Goal: Find specific page/section: Find specific page/section

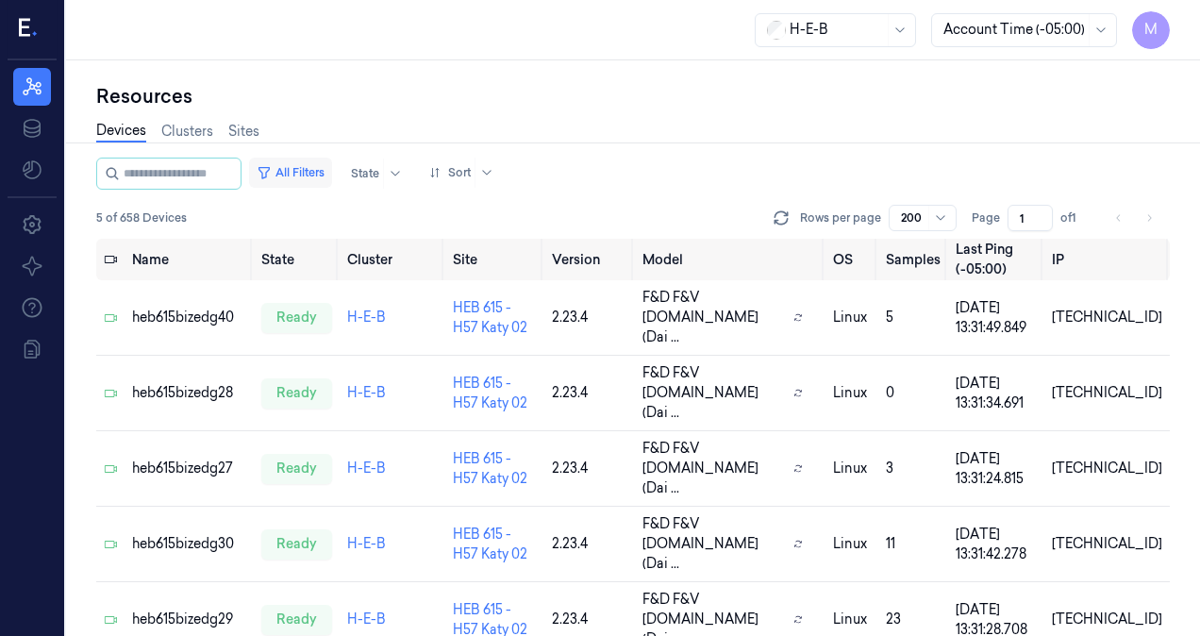
click at [327, 175] on button "All Filters" at bounding box center [290, 173] width 83 height 30
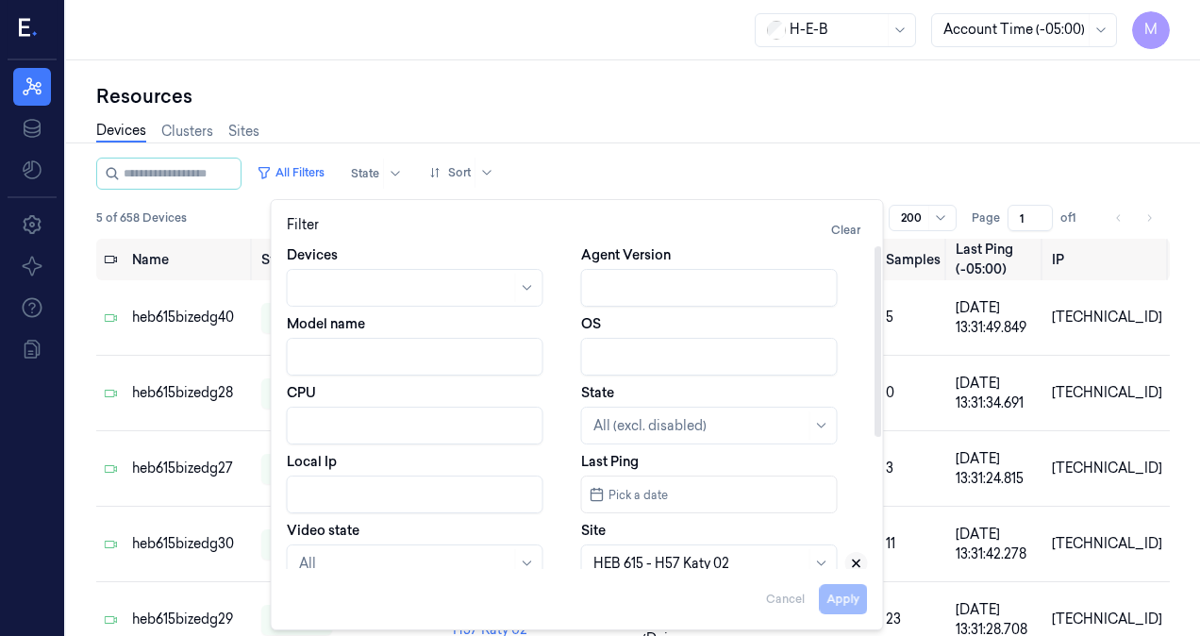
click at [858, 566] on icon at bounding box center [856, 563] width 13 height 13
click at [716, 558] on div at bounding box center [700, 564] width 212 height 20
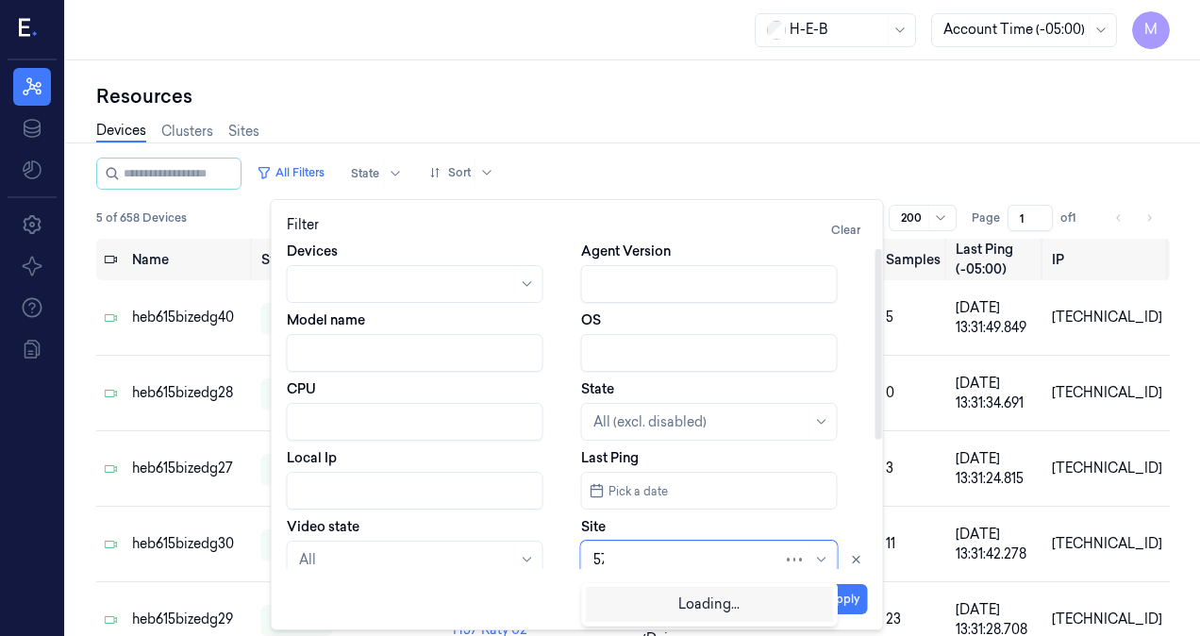
type input "575"
click at [703, 602] on div "HEB 575 - H46 Bellaire" at bounding box center [664, 603] width 141 height 20
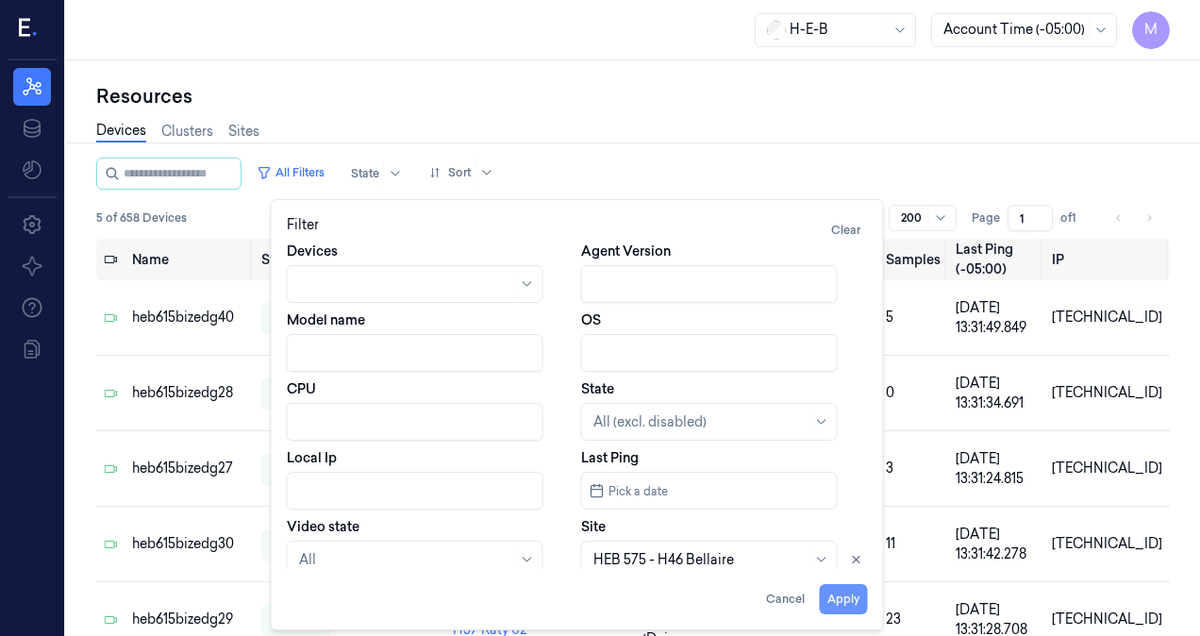
click at [839, 601] on button "Apply" at bounding box center [844, 599] width 48 height 30
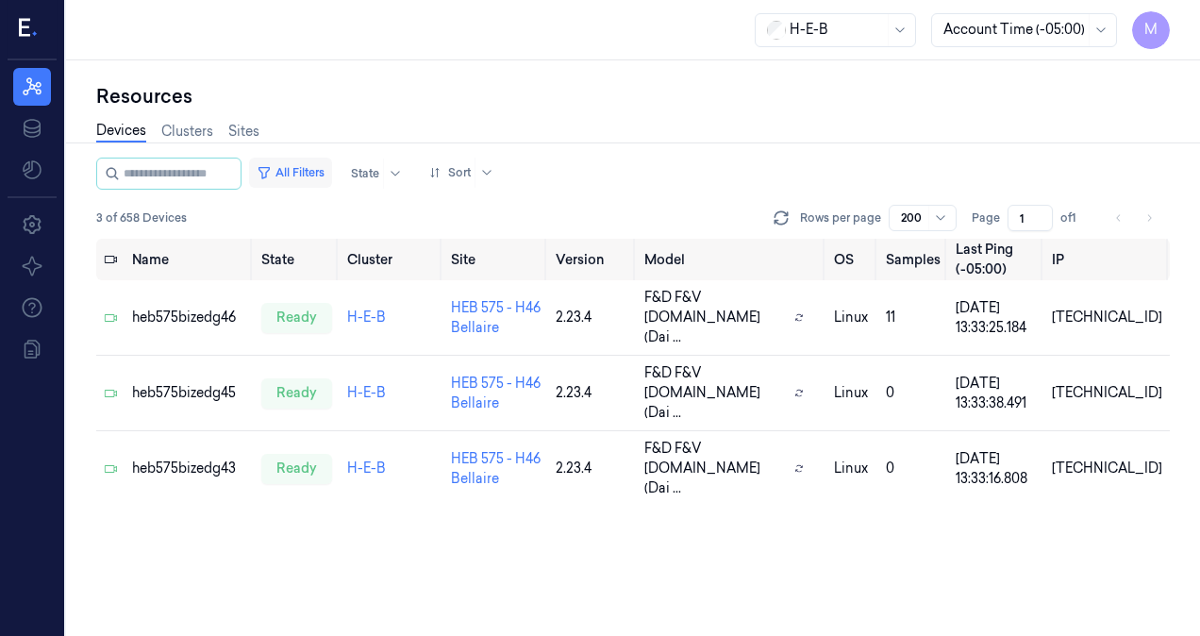
click at [318, 168] on button "All Filters" at bounding box center [290, 173] width 83 height 30
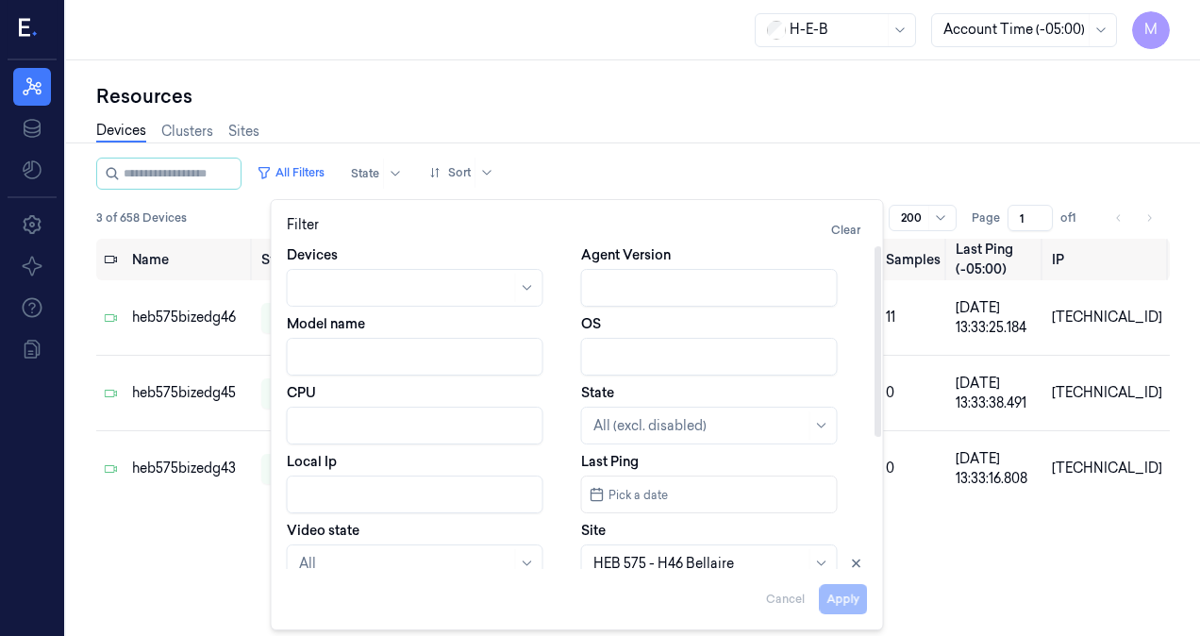
click at [318, 493] on input "Local Ip" at bounding box center [415, 495] width 257 height 38
click at [856, 561] on icon at bounding box center [856, 564] width 7 height 7
click at [849, 599] on button "Apply" at bounding box center [844, 599] width 48 height 30
type input "10.57.52"
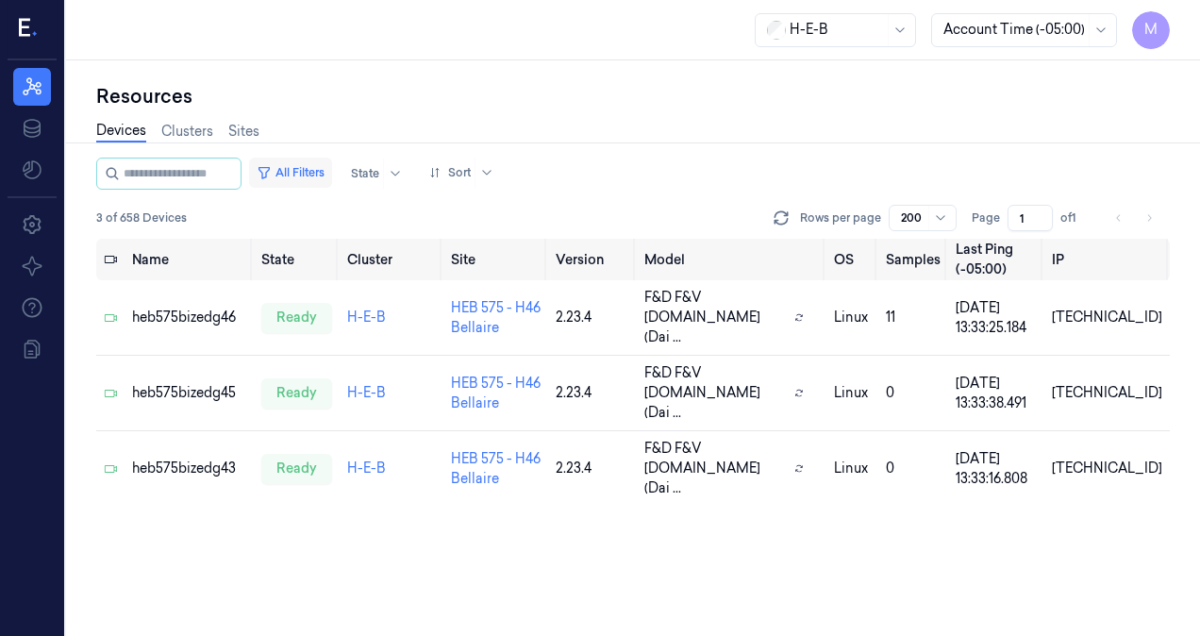
click at [321, 178] on button "All Filters" at bounding box center [290, 173] width 83 height 30
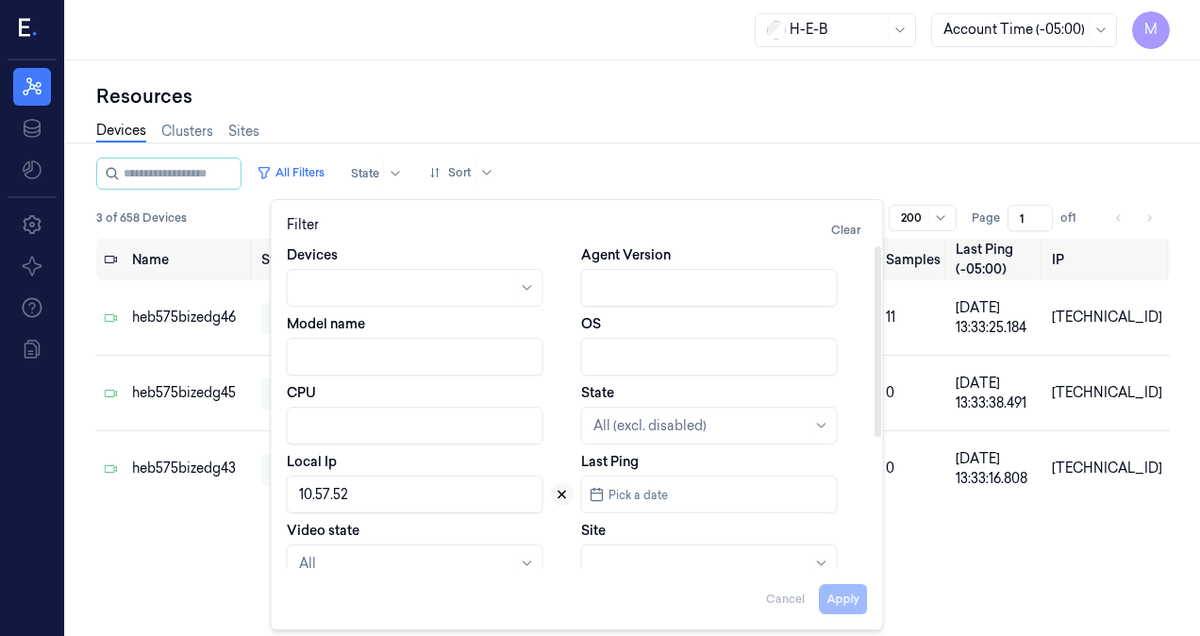
click at [561, 494] on icon at bounding box center [562, 495] width 7 height 7
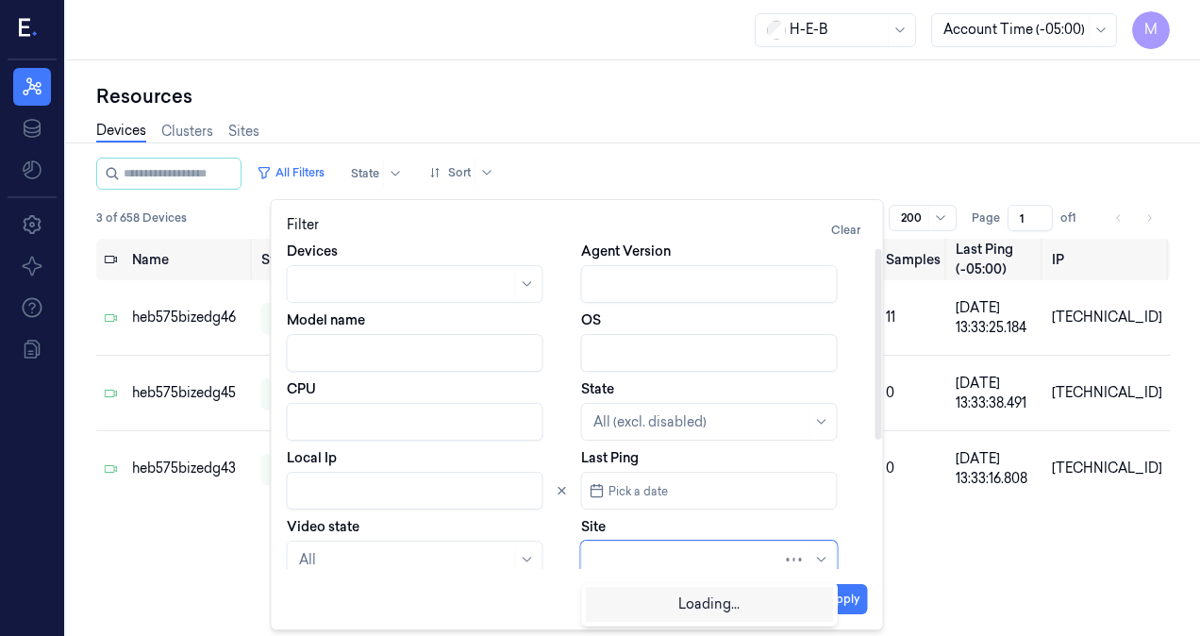
click at [600, 560] on div at bounding box center [689, 560] width 190 height 20
type input "596"
click at [698, 598] on div "HEB [STREET_ADDRESS]" at bounding box center [675, 603] width 163 height 20
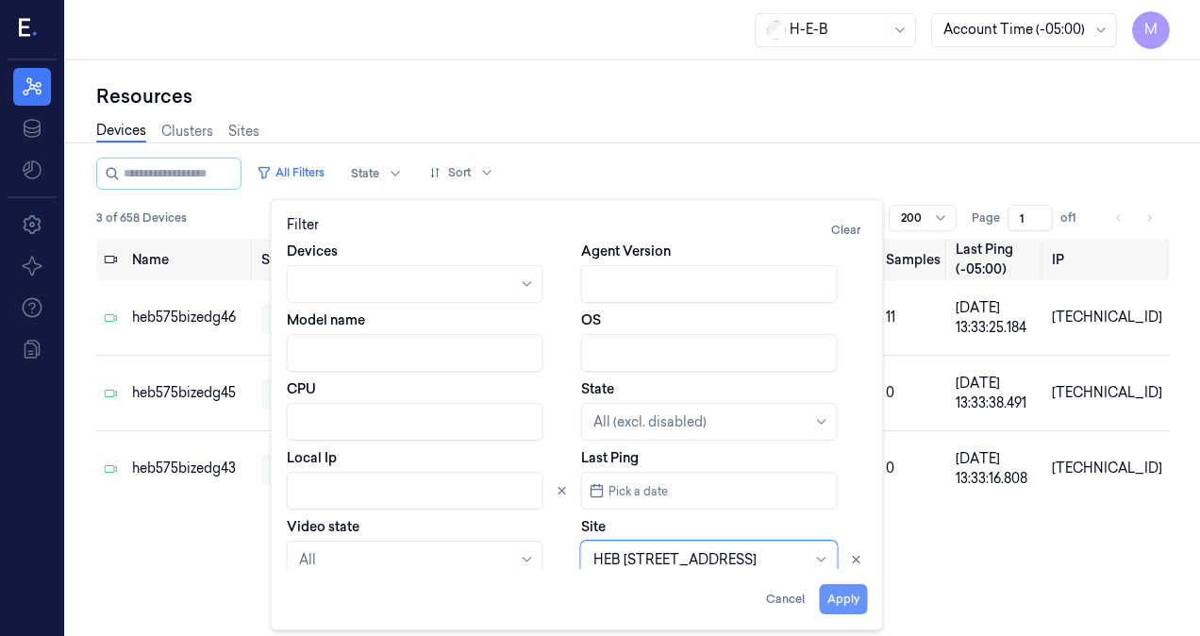
click at [846, 600] on button "Apply" at bounding box center [844, 599] width 48 height 30
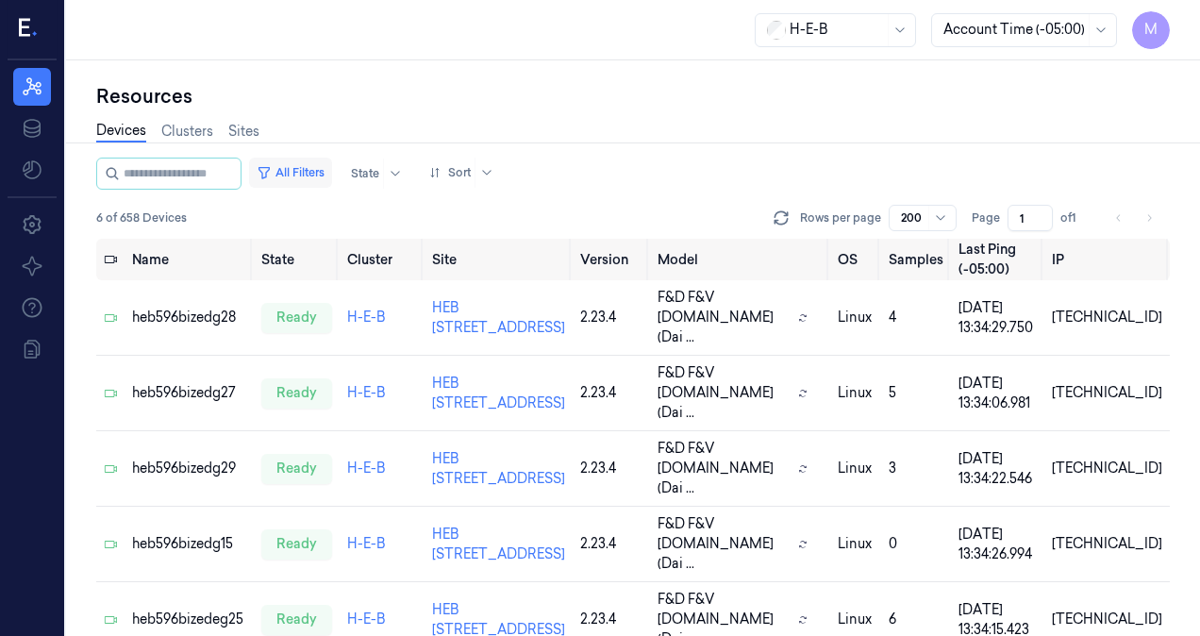
click at [304, 173] on button "All Filters" at bounding box center [290, 173] width 83 height 30
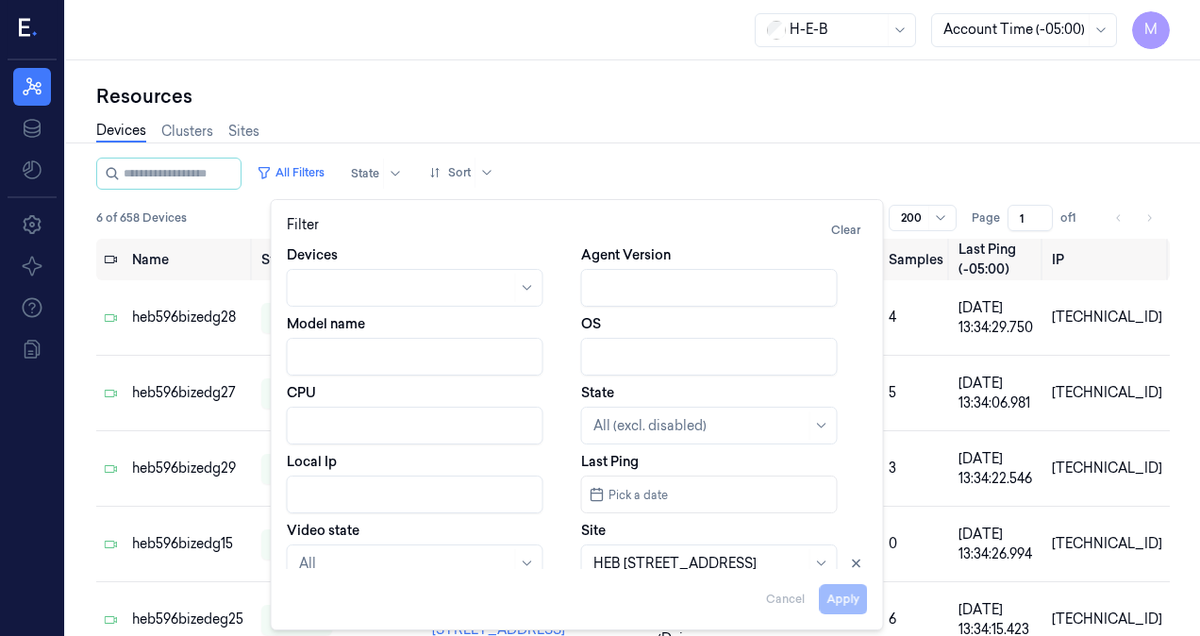
click at [859, 568] on div "Filter Clear Devices Agent Version Model name OS CPU State All (excl. disabled)…" at bounding box center [577, 414] width 581 height 399
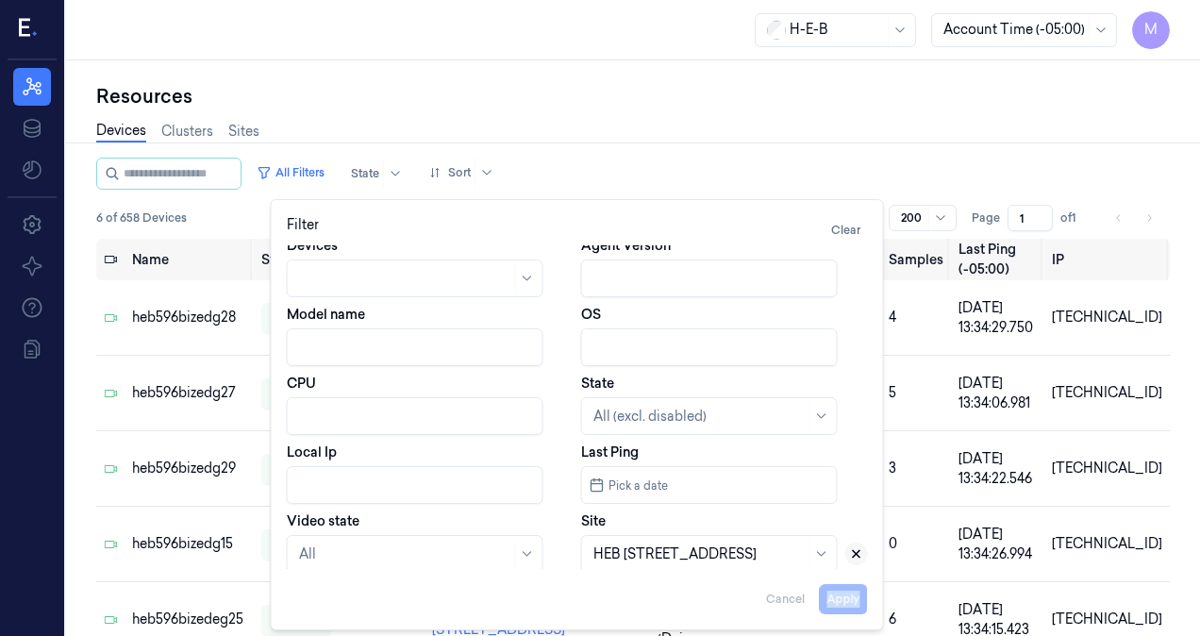
drag, startPoint x: 859, startPoint y: 568, endPoint x: 855, endPoint y: 551, distance: 17.4
click at [855, 551] on icon at bounding box center [856, 553] width 13 height 13
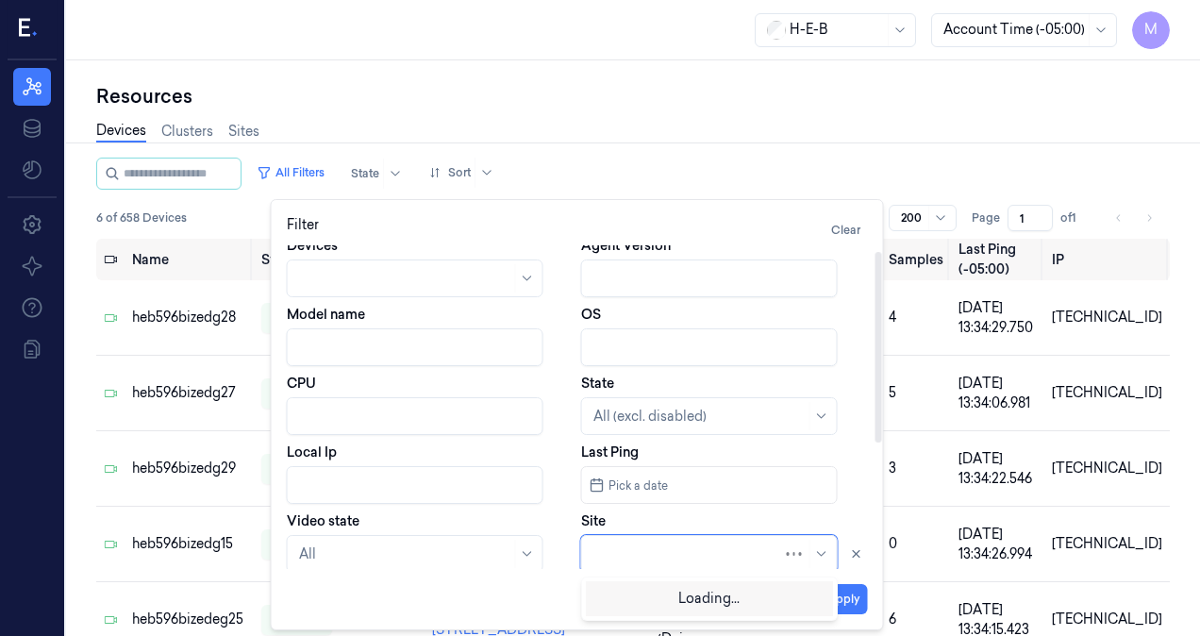
click at [679, 544] on div at bounding box center [689, 554] width 190 height 20
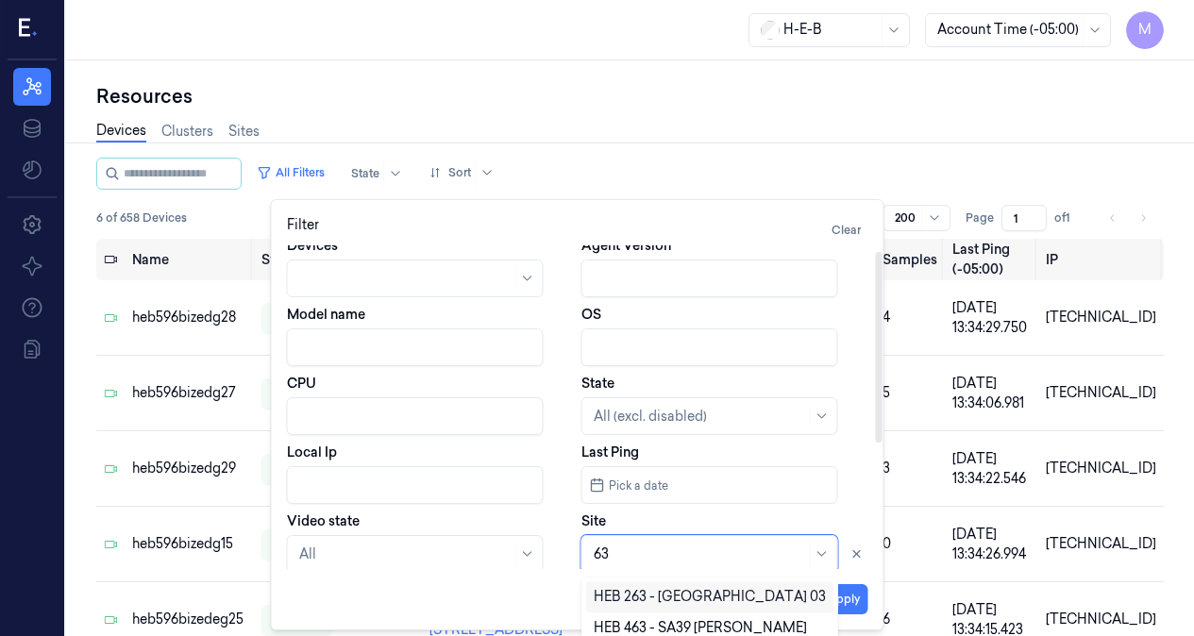
type input "63"
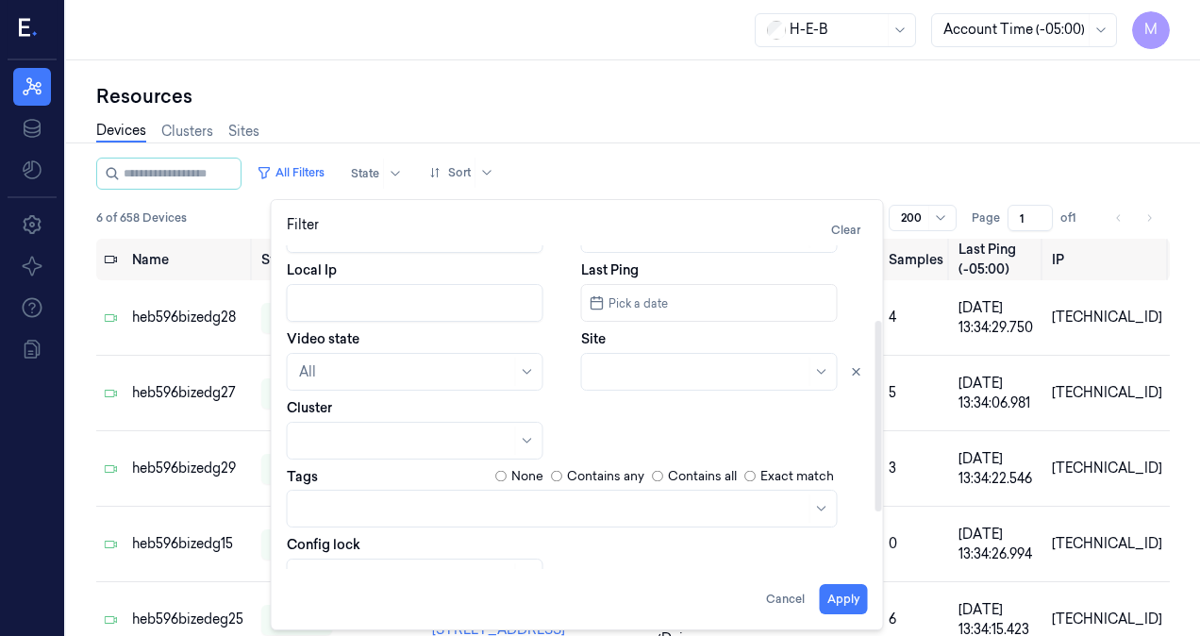
scroll to position [223, 0]
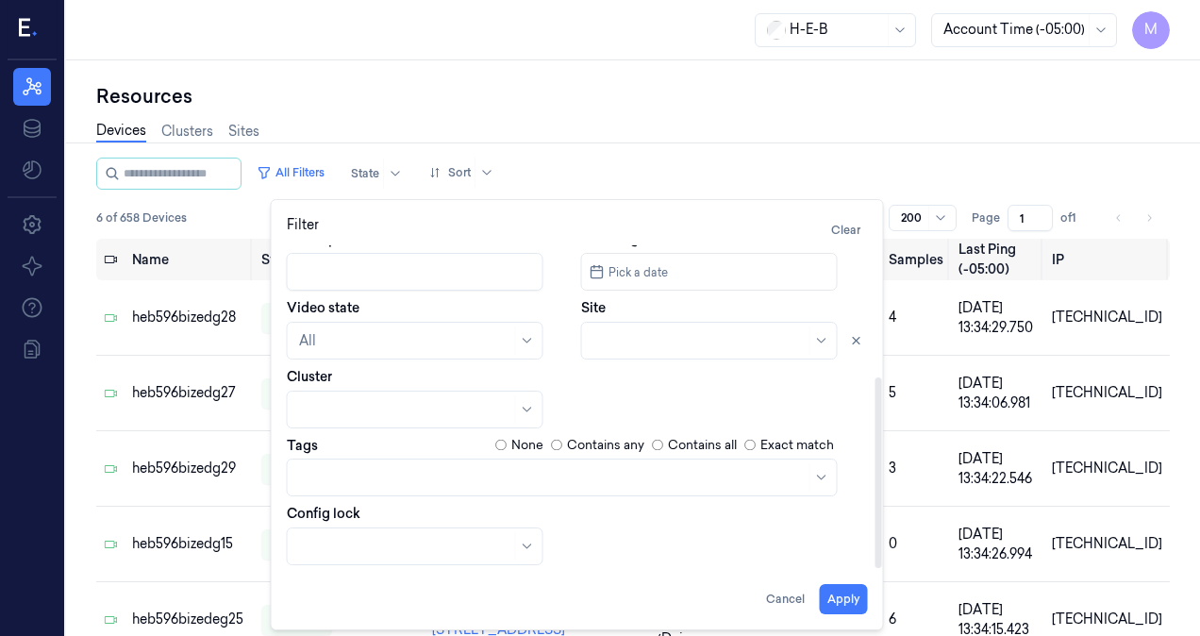
drag, startPoint x: 875, startPoint y: 366, endPoint x: 828, endPoint y: 420, distance: 71.5
click at [874, 481] on div at bounding box center [878, 407] width 9 height 324
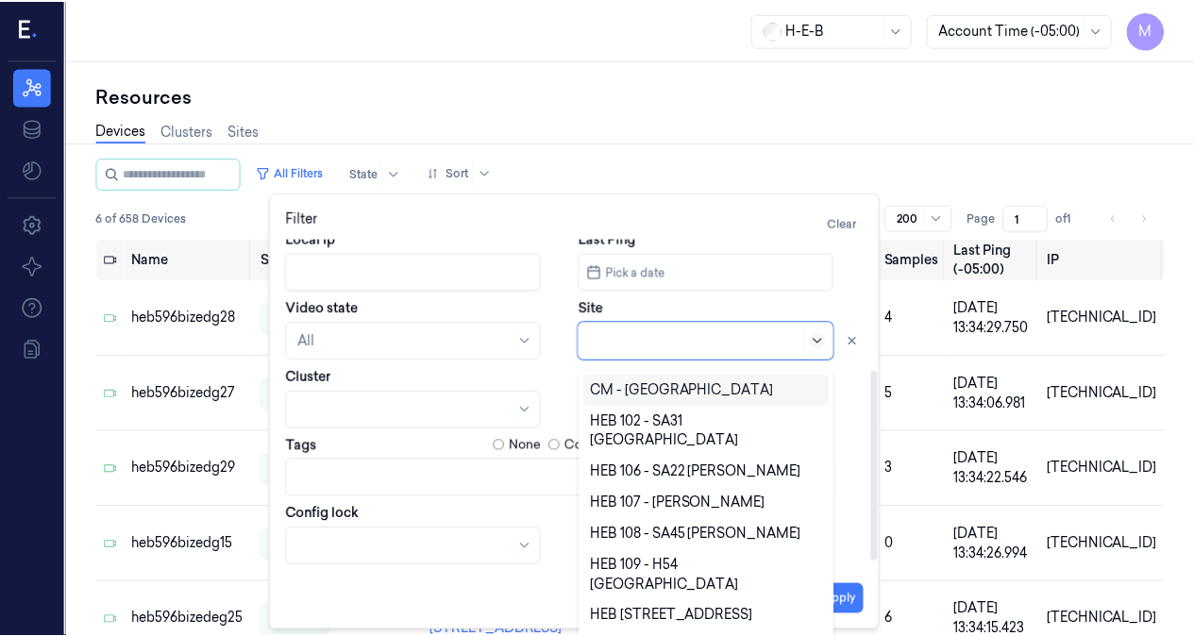
scroll to position [17, 0]
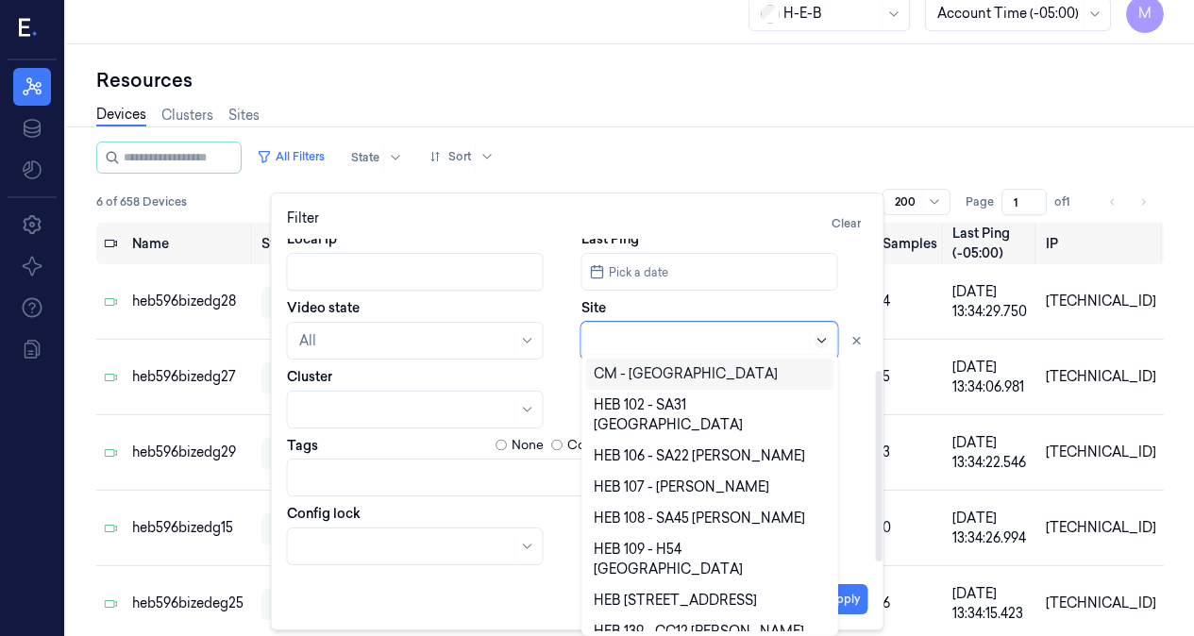
click at [817, 342] on icon at bounding box center [821, 340] width 15 height 15
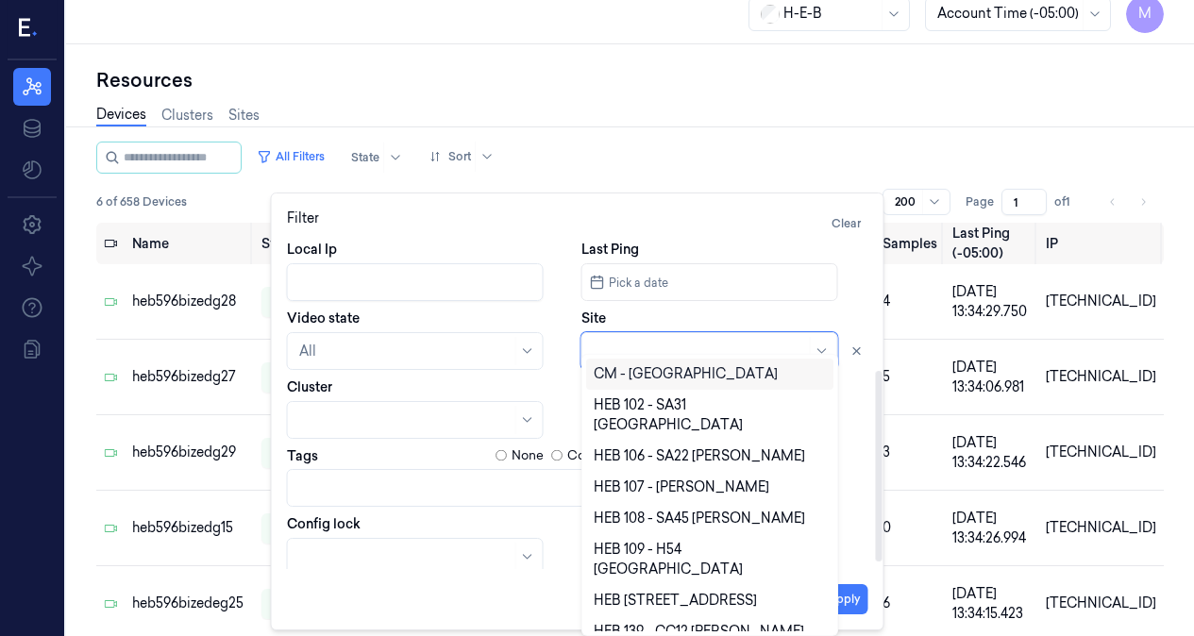
scroll to position [203, 0]
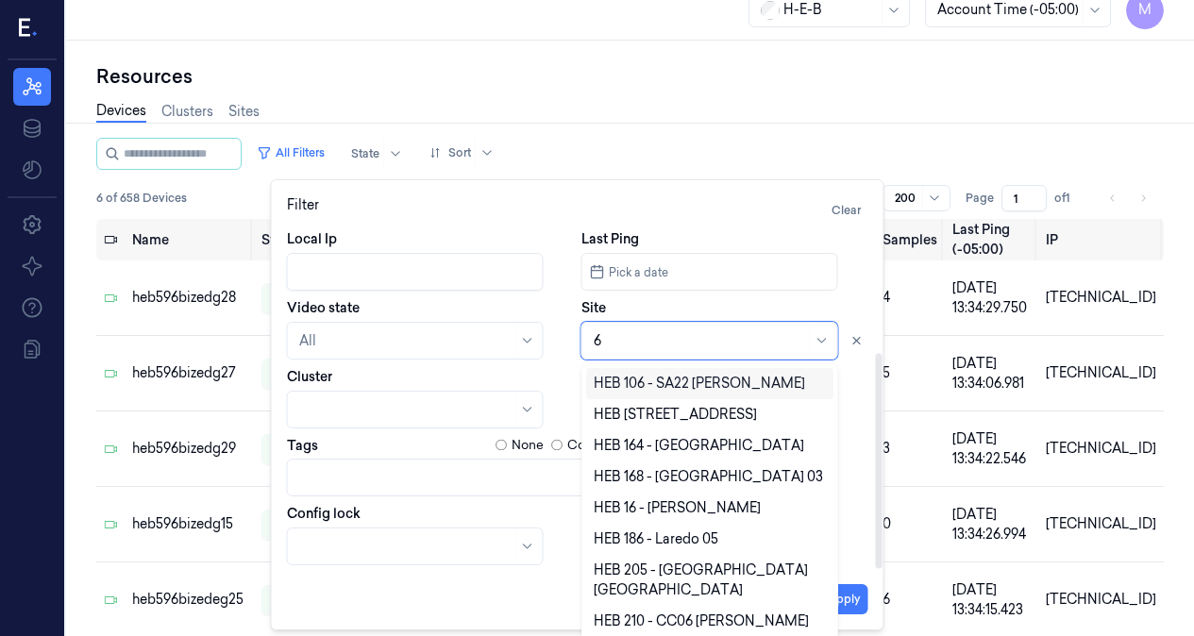
type input "63"
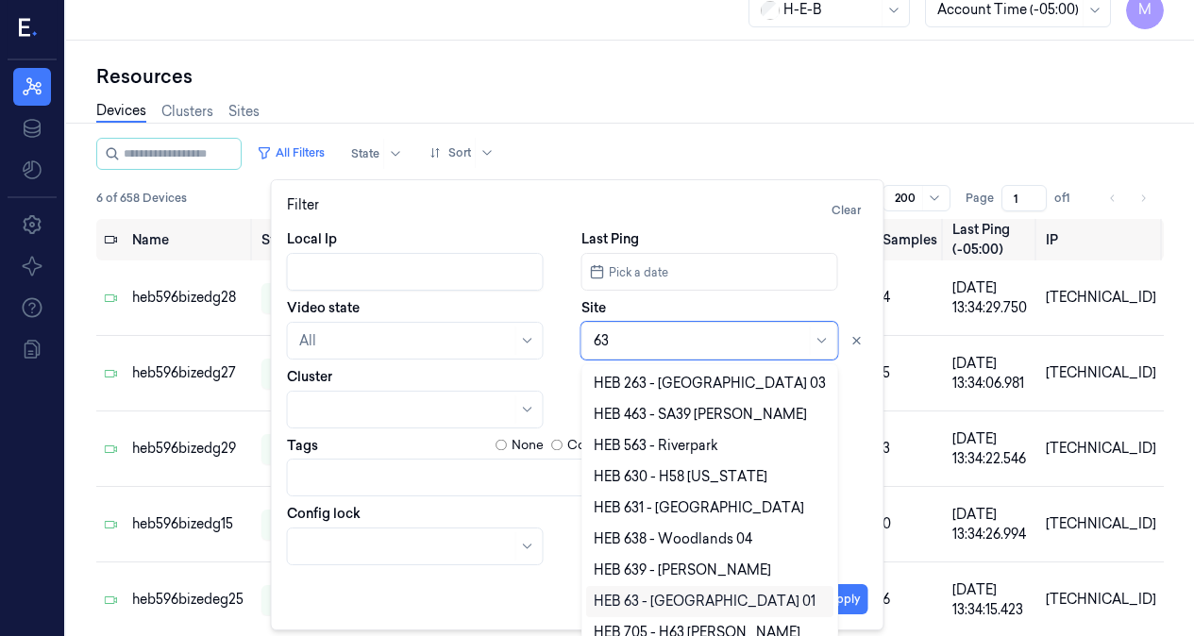
click at [656, 598] on div "HEB 63 - [GEOGRAPHIC_DATA] 01" at bounding box center [705, 602] width 222 height 20
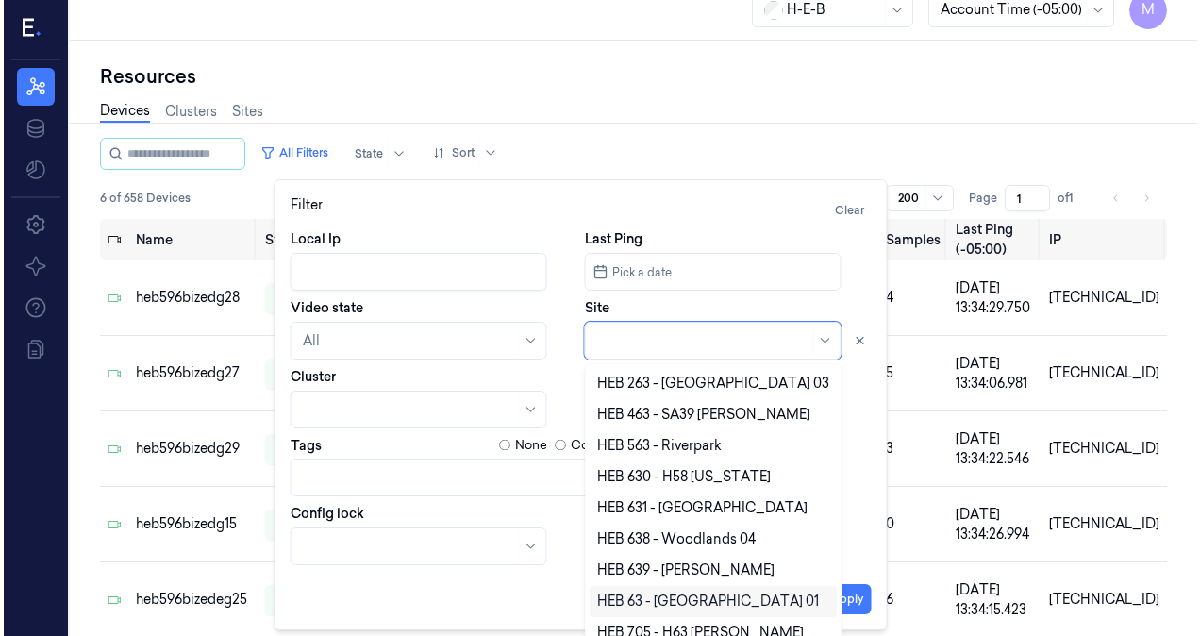
scroll to position [0, 0]
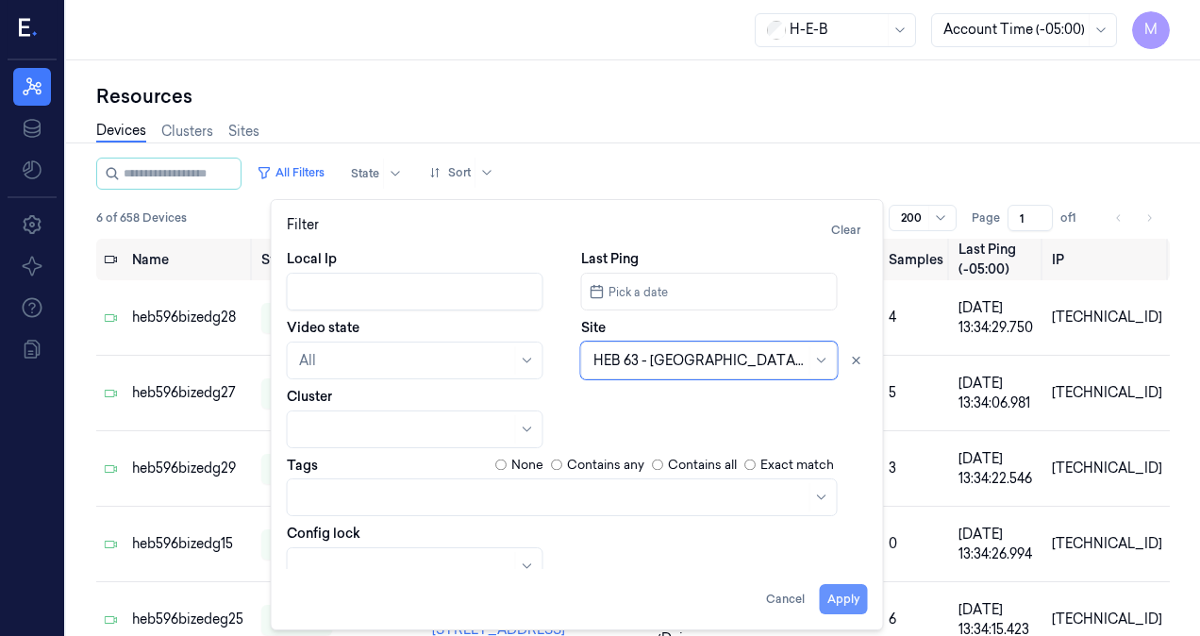
click at [843, 594] on button "Apply" at bounding box center [844, 599] width 48 height 30
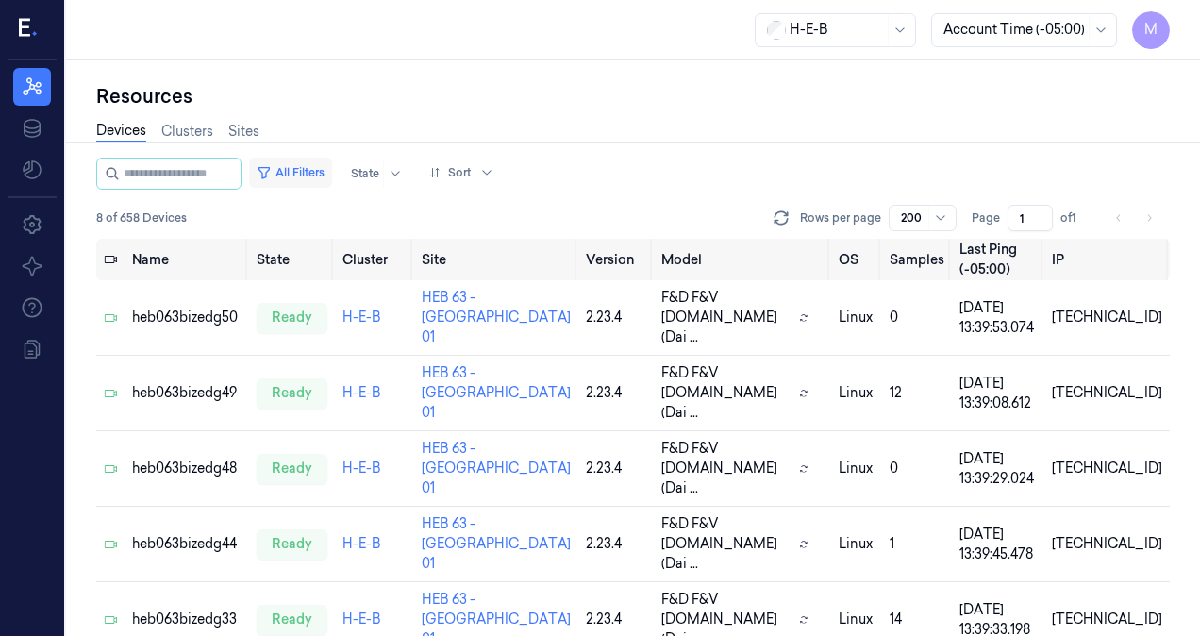
click at [323, 168] on button "All Filters" at bounding box center [290, 173] width 83 height 30
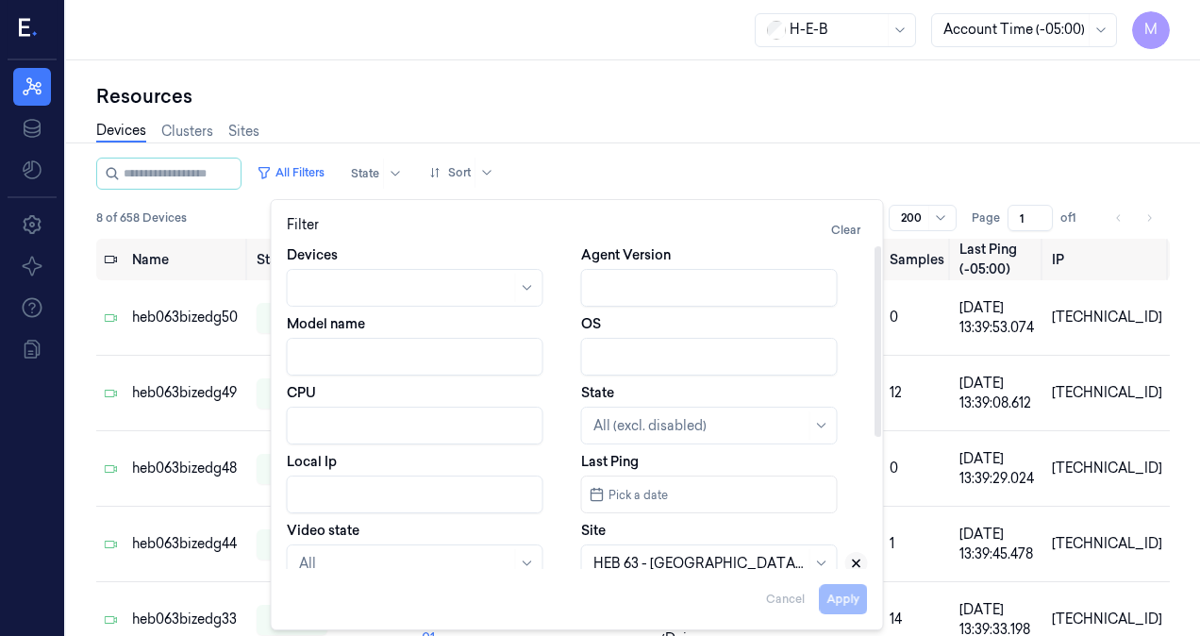
click at [862, 558] on icon at bounding box center [856, 563] width 13 height 13
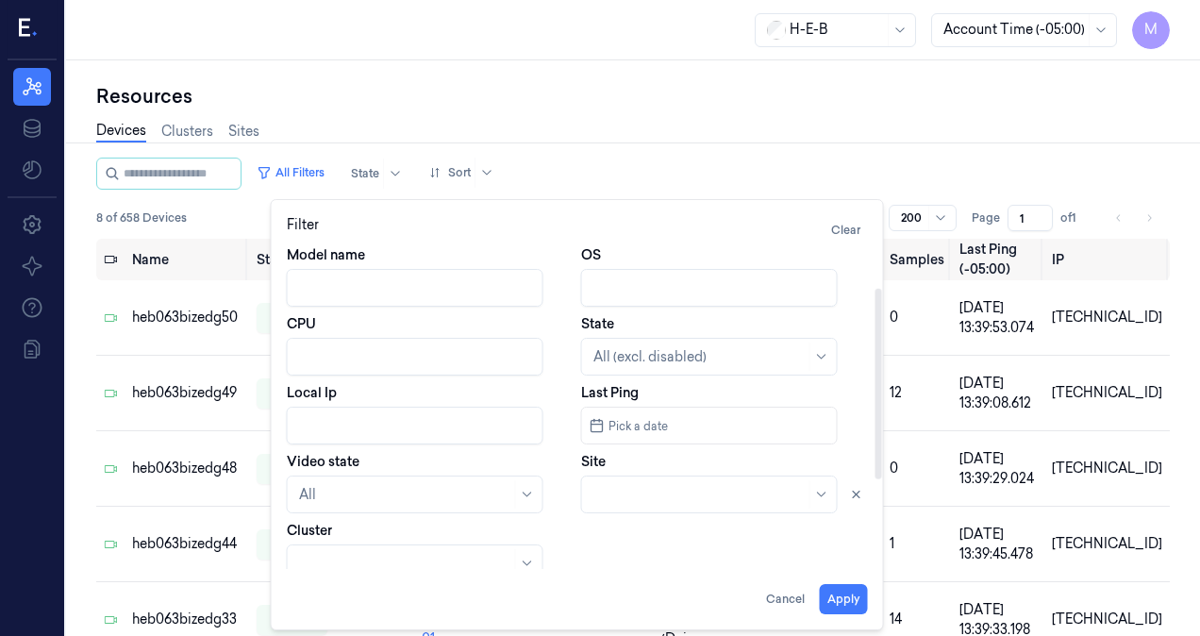
scroll to position [75, 0]
drag, startPoint x: 878, startPoint y: 361, endPoint x: 878, endPoint y: 403, distance: 41.5
click at [878, 403] on div at bounding box center [879, 384] width 7 height 191
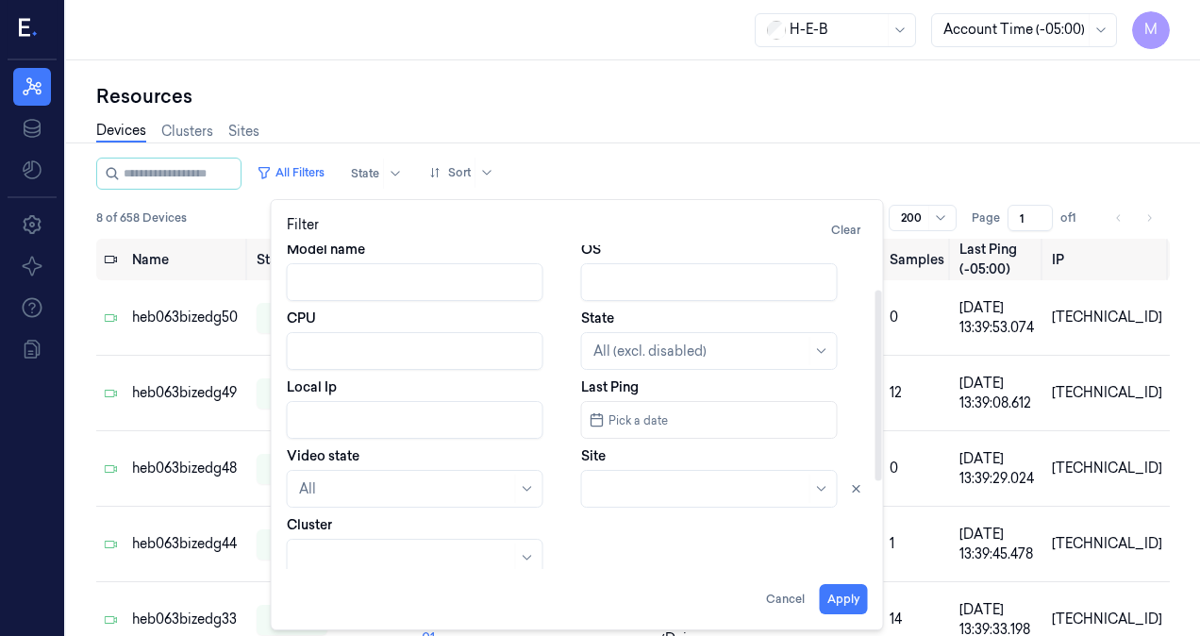
click at [626, 483] on body "M Resources Data Settings About Support Documentation H-E-B Account Time (-05:0…" at bounding box center [600, 318] width 1200 height 636
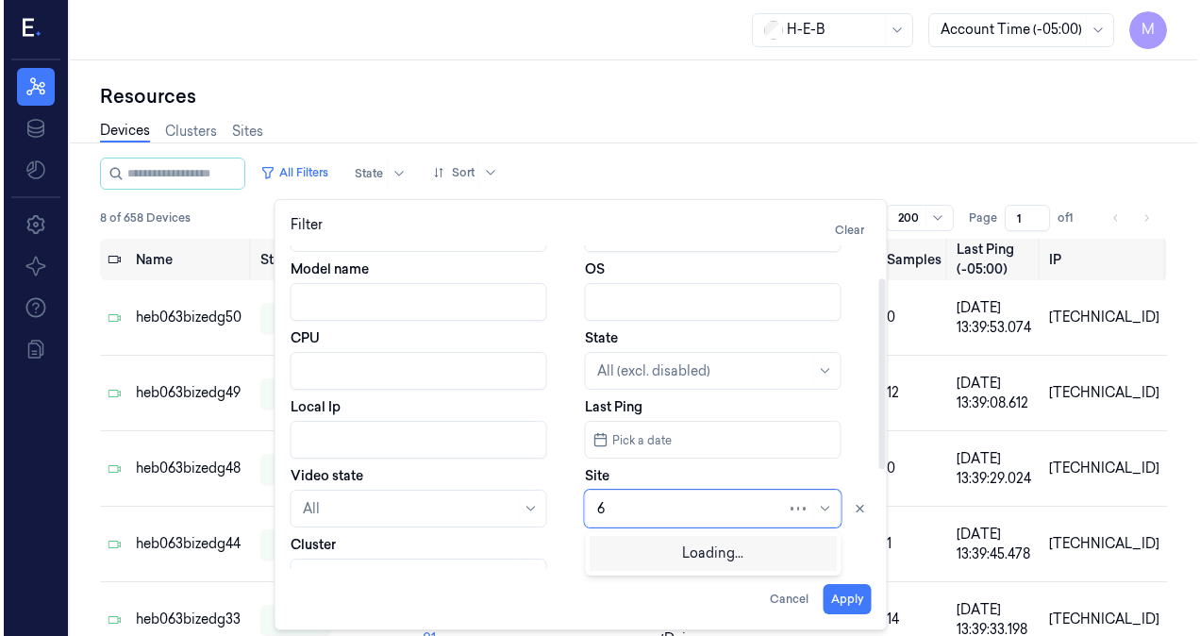
scroll to position [0, 0]
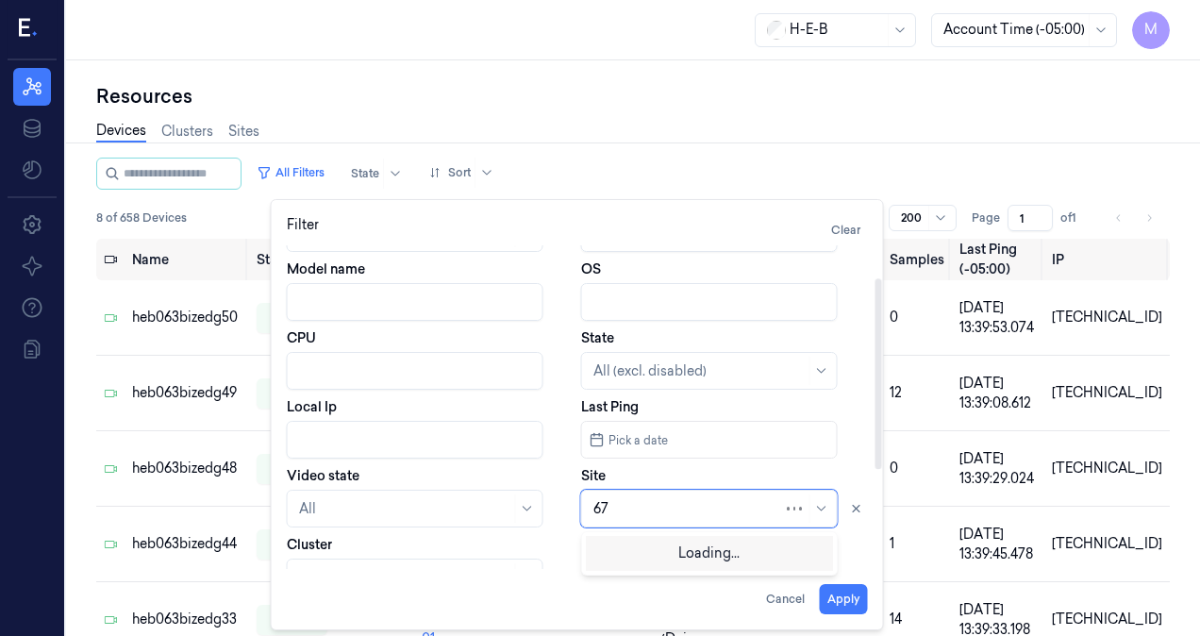
type input "675"
click at [642, 550] on div "HEB 675 - [GEOGRAPHIC_DATA] 02" at bounding box center [710, 552] width 232 height 20
click at [850, 606] on button "Apply" at bounding box center [844, 599] width 48 height 30
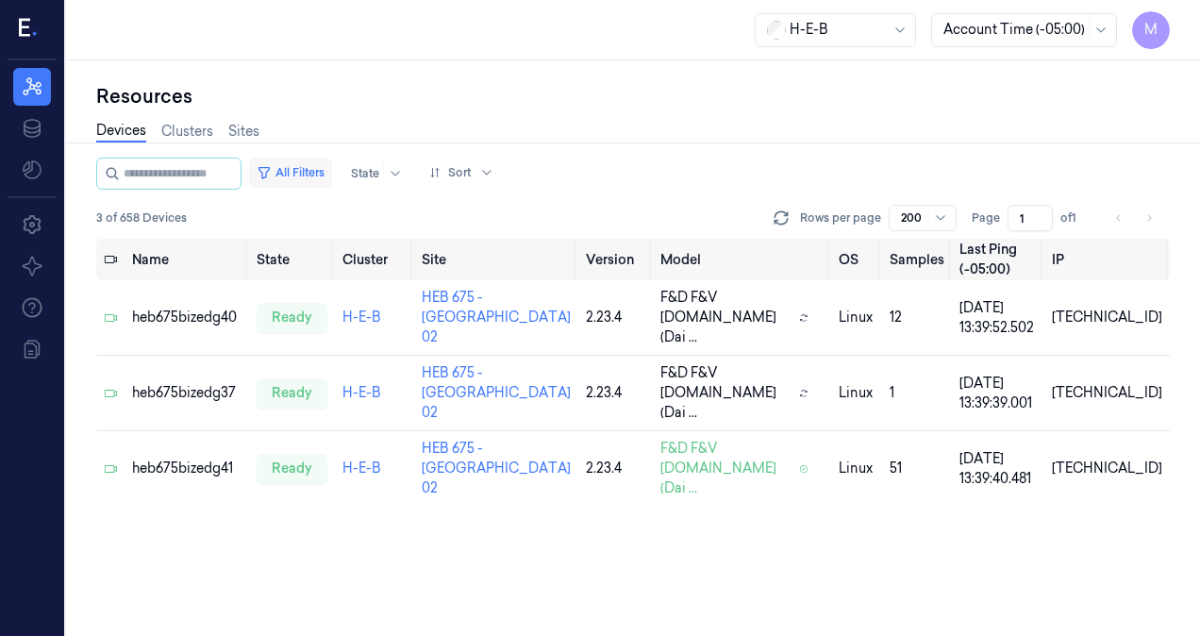
click at [316, 173] on button "All Filters" at bounding box center [290, 173] width 83 height 30
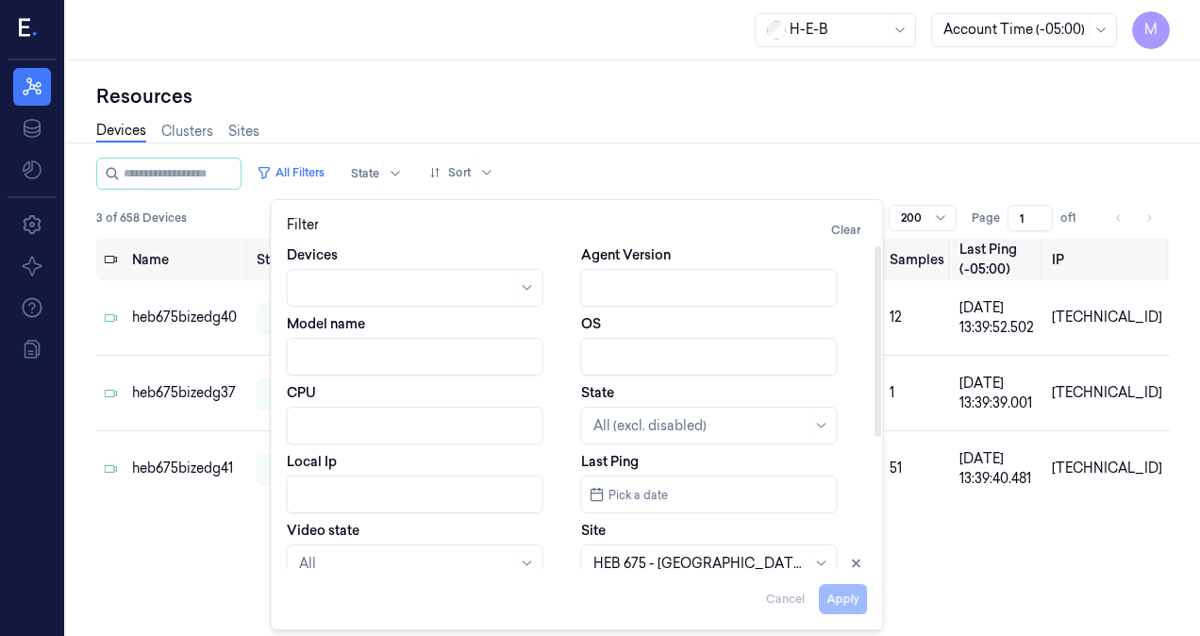
click at [316, 496] on input "Local Ip" at bounding box center [415, 495] width 257 height 38
click at [856, 558] on icon at bounding box center [856, 563] width 13 height 13
click at [848, 597] on button "Apply" at bounding box center [844, 599] width 48 height 30
type input "10.67.52"
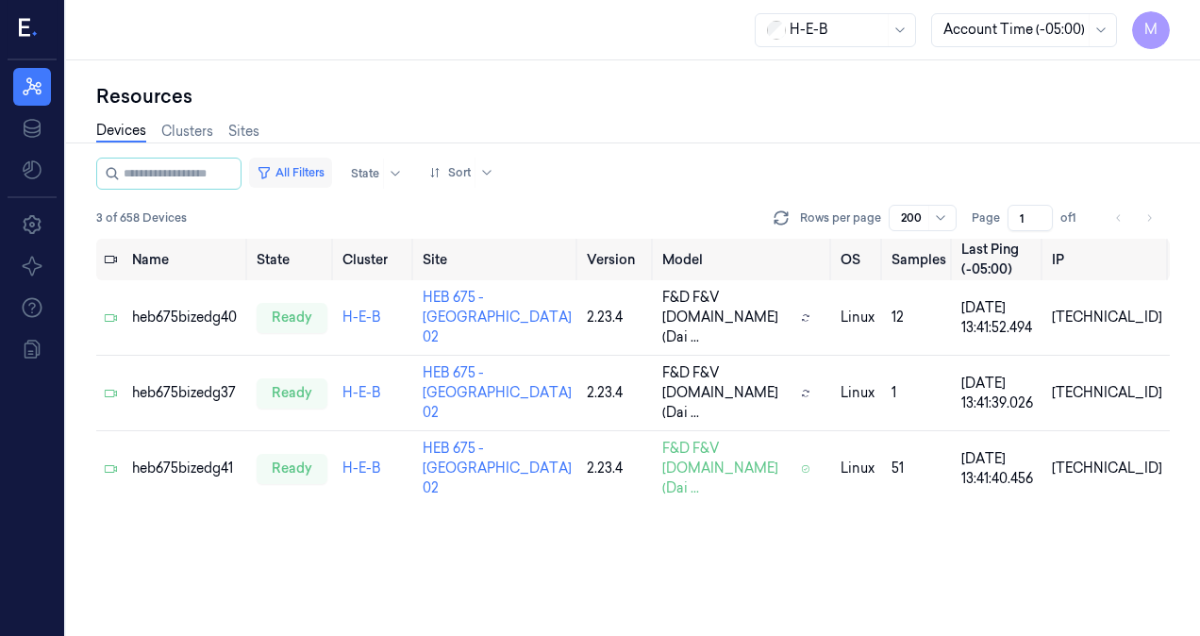
click at [320, 170] on button "All Filters" at bounding box center [290, 173] width 83 height 30
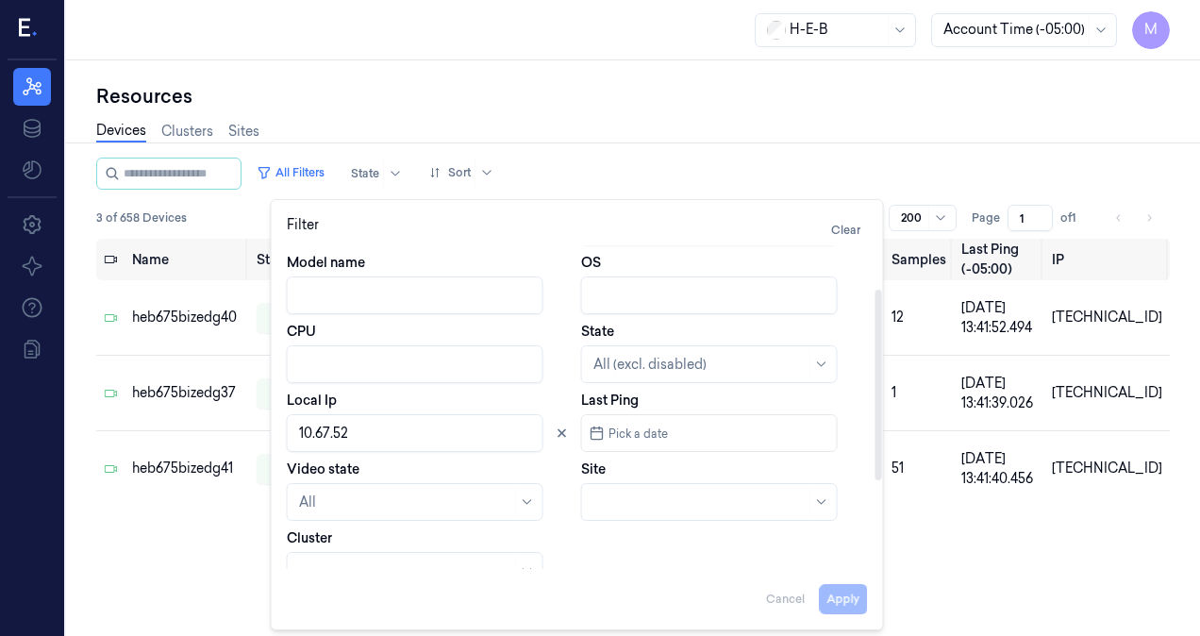
scroll to position [74, 0]
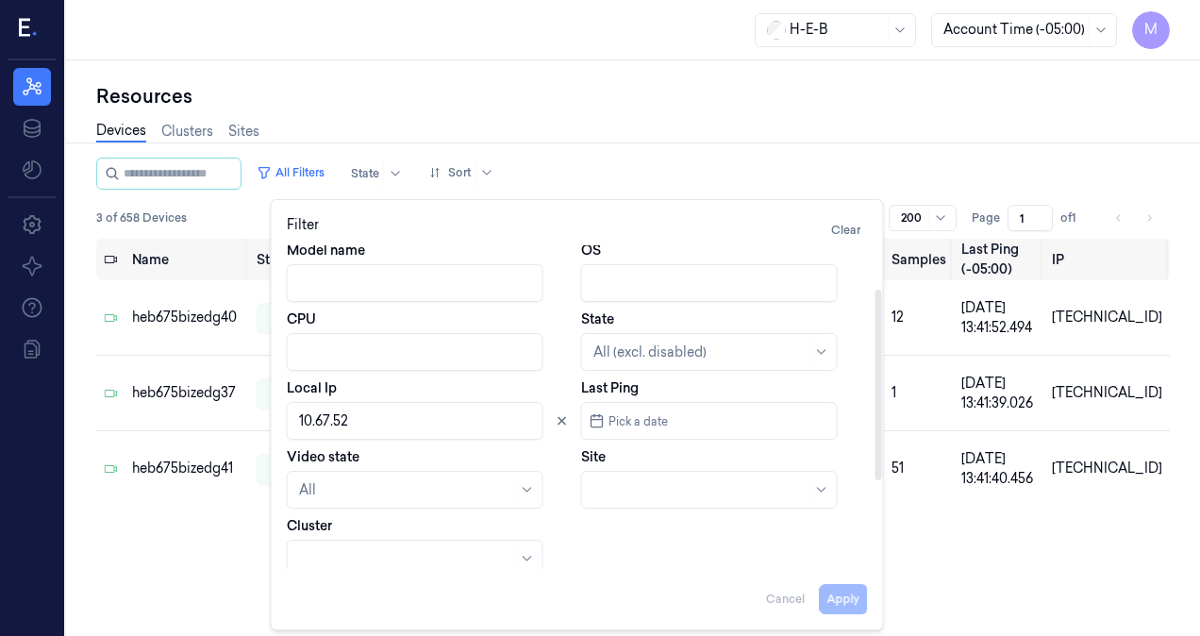
drag, startPoint x: 878, startPoint y: 422, endPoint x: 884, endPoint y: 465, distance: 43.9
click at [882, 465] on div at bounding box center [879, 385] width 7 height 191
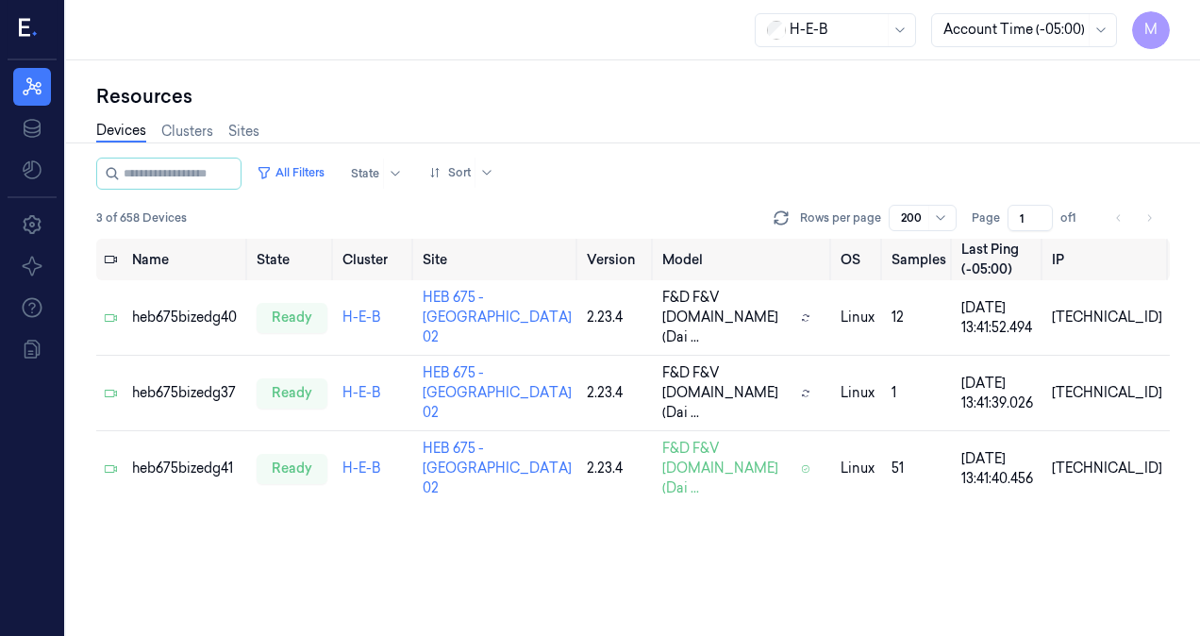
click at [884, 465] on div "All Filters State Sort 3 of 658 Devices Rows per page 200 Page 1 of 1 Name Stat…" at bounding box center [633, 397] width 1074 height 478
click at [331, 174] on button "All Filters" at bounding box center [290, 173] width 83 height 30
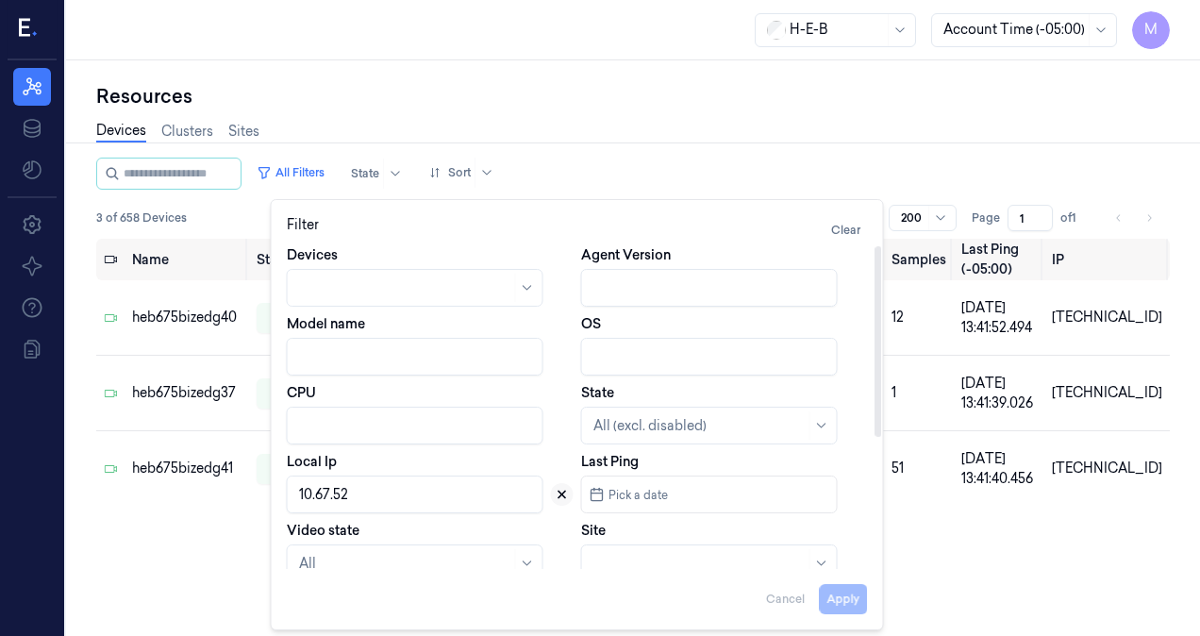
click at [562, 496] on icon at bounding box center [562, 495] width 7 height 7
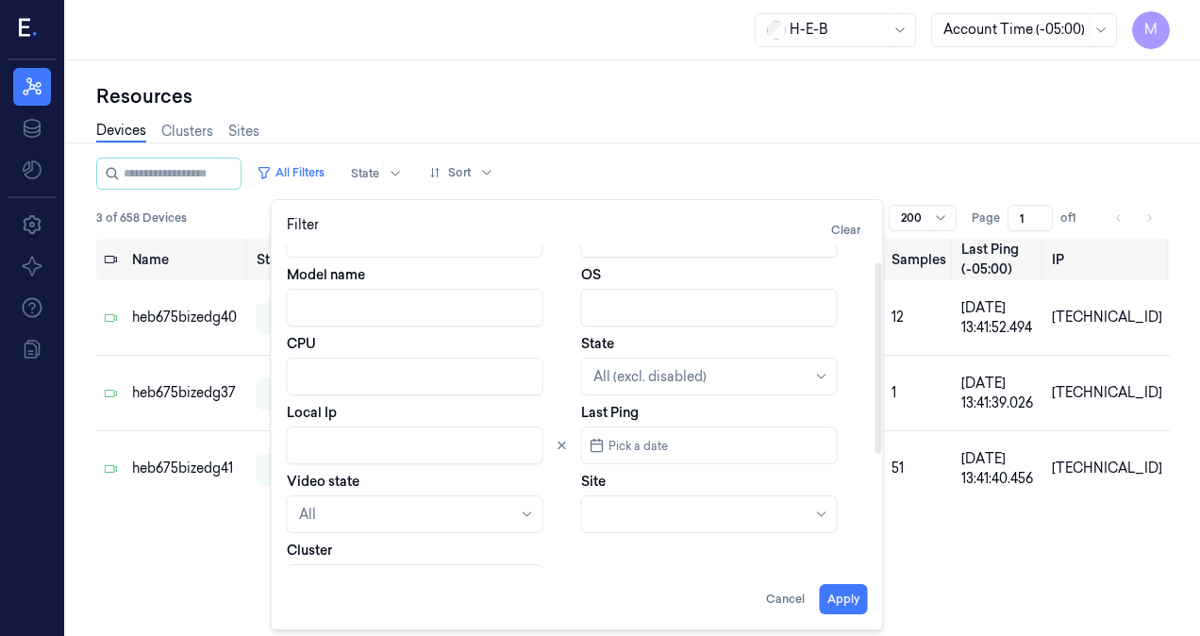
scroll to position [51, 0]
drag, startPoint x: 879, startPoint y: 405, endPoint x: 879, endPoint y: 435, distance: 30.2
click at [879, 435] on div at bounding box center [879, 357] width 7 height 191
click at [624, 510] on div at bounding box center [689, 513] width 190 height 20
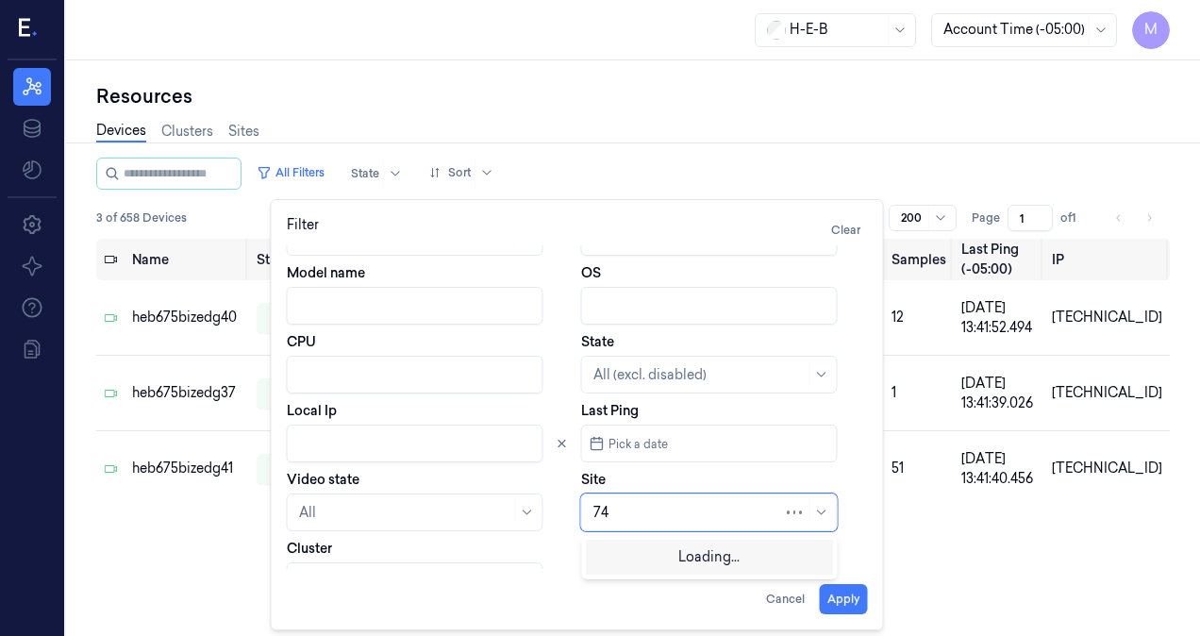
type input "749"
click at [620, 561] on div "HEB 749 - H68 FM 1093" at bounding box center [666, 555] width 144 height 20
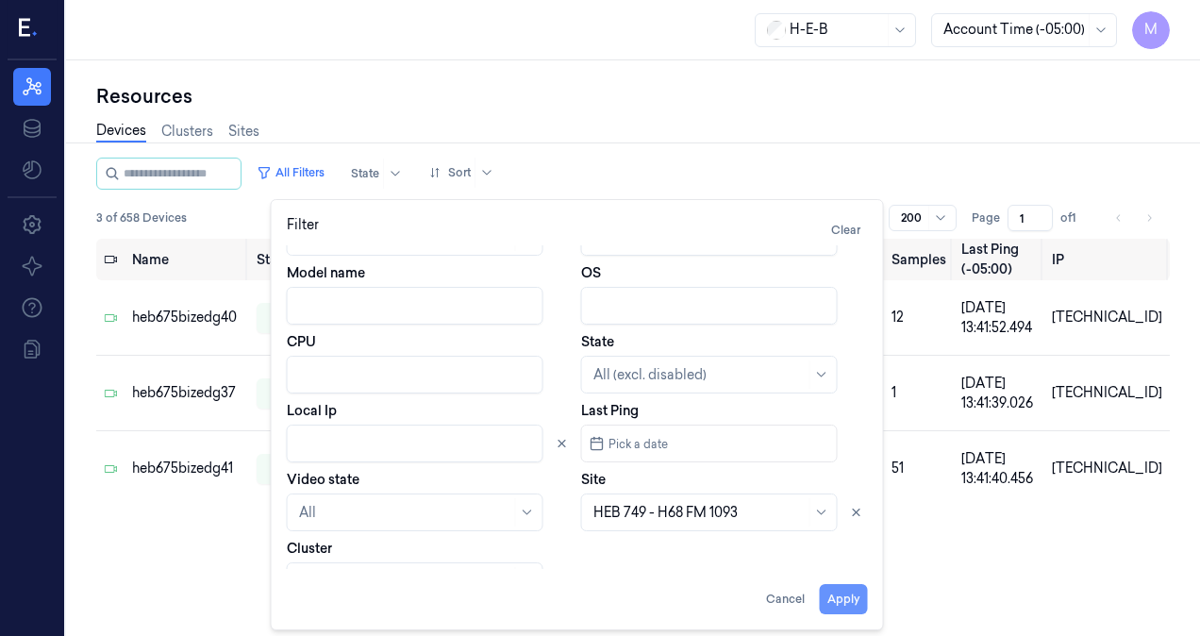
click at [849, 608] on button "Apply" at bounding box center [844, 599] width 48 height 30
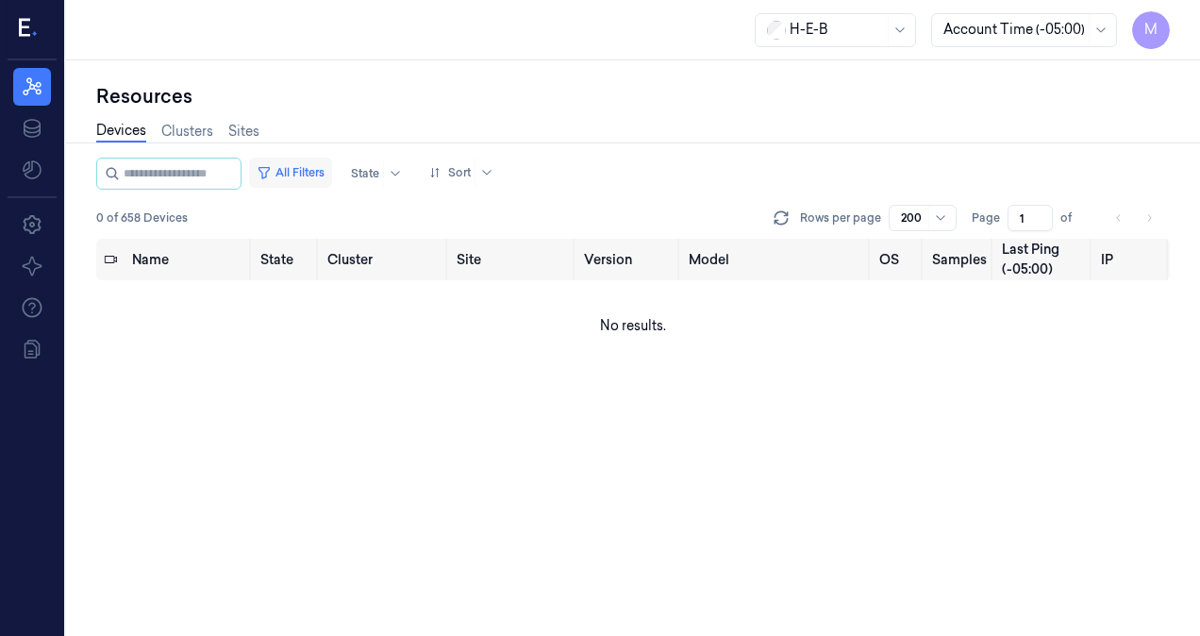
click at [322, 161] on button "All Filters" at bounding box center [290, 173] width 83 height 30
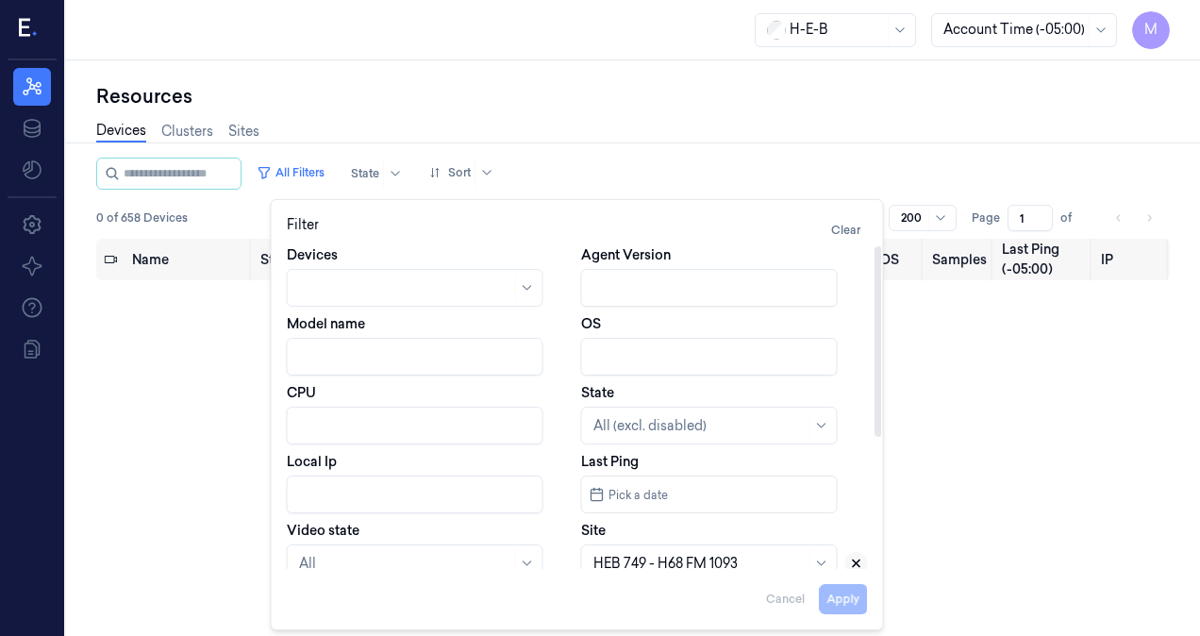
click at [854, 564] on icon at bounding box center [856, 564] width 7 height 7
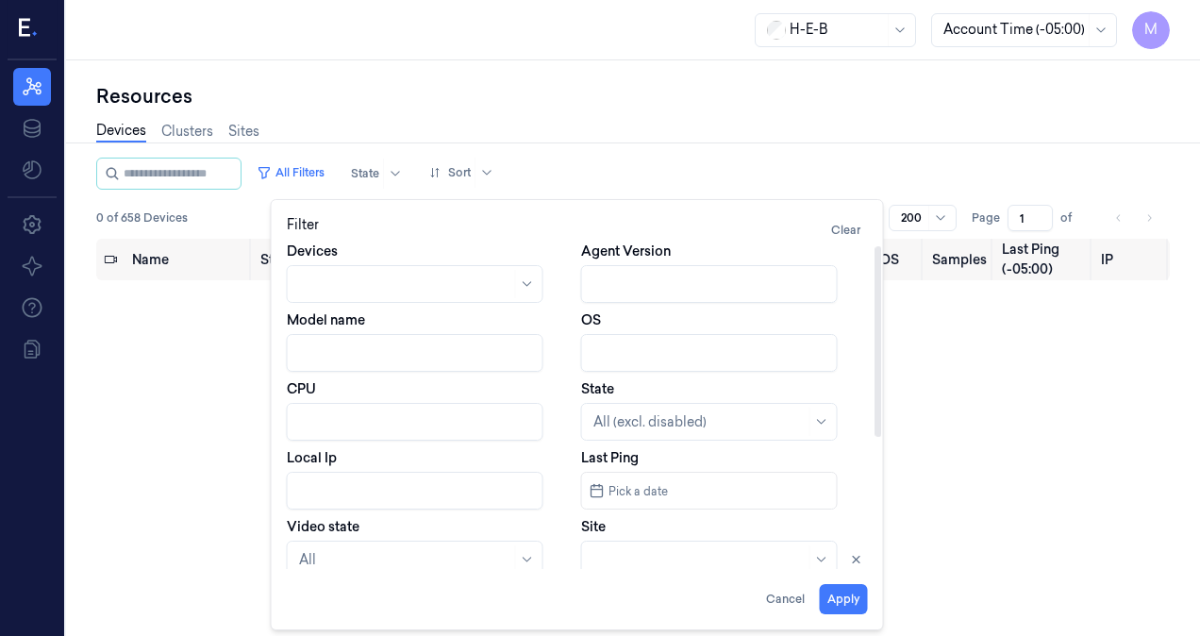
click at [650, 559] on div at bounding box center [700, 560] width 212 height 20
type input "760"
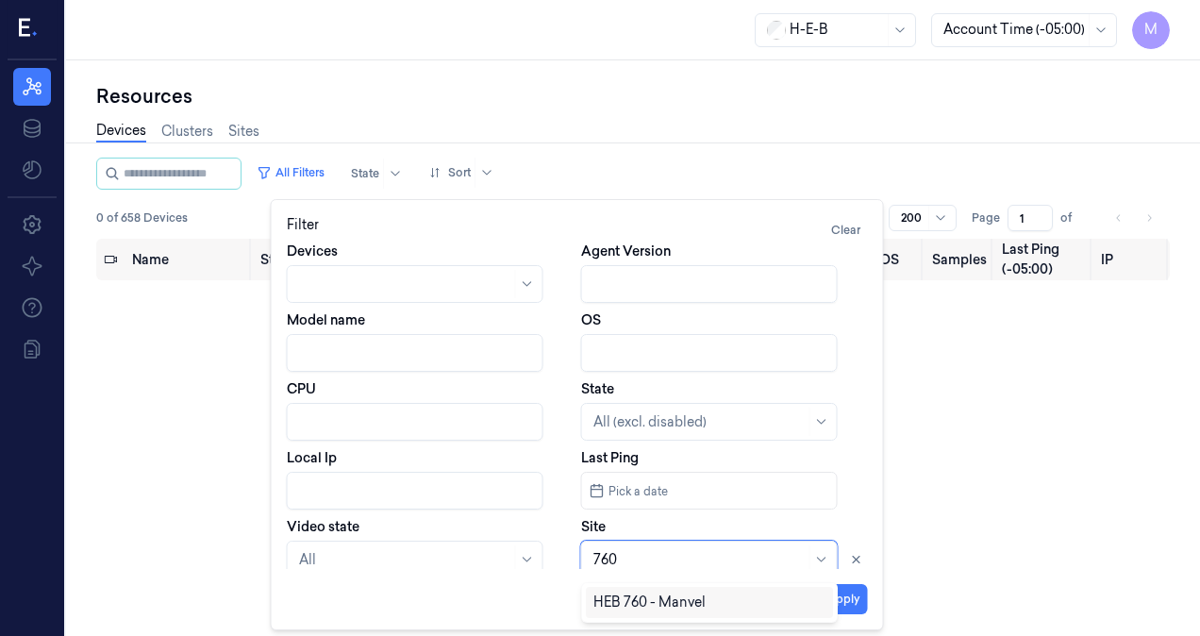
click at [645, 602] on div "HEB 760 - Manvel" at bounding box center [650, 603] width 112 height 20
click at [846, 600] on button "Apply" at bounding box center [844, 599] width 48 height 30
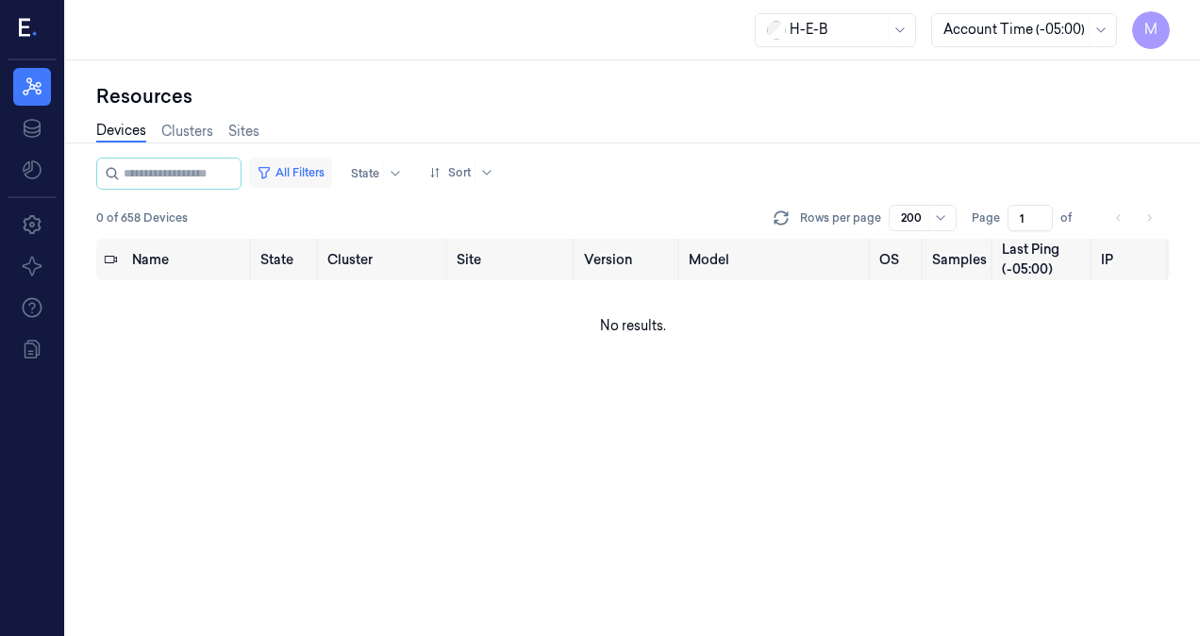
click at [332, 179] on button "All Filters" at bounding box center [290, 173] width 83 height 30
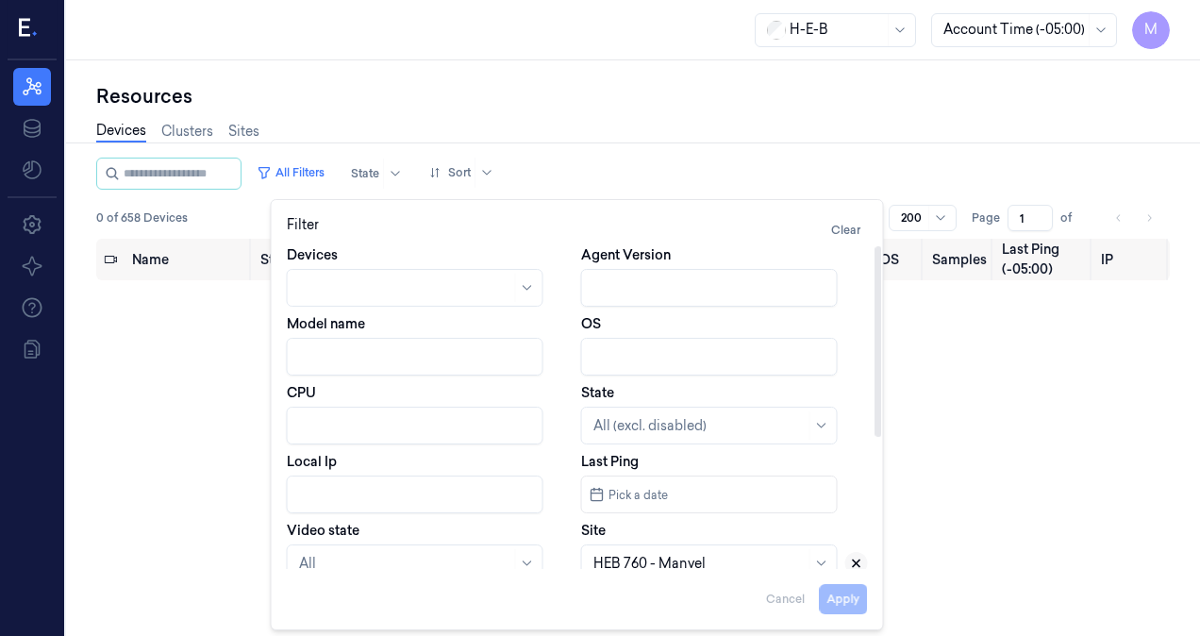
click at [853, 559] on icon at bounding box center [856, 563] width 13 height 13
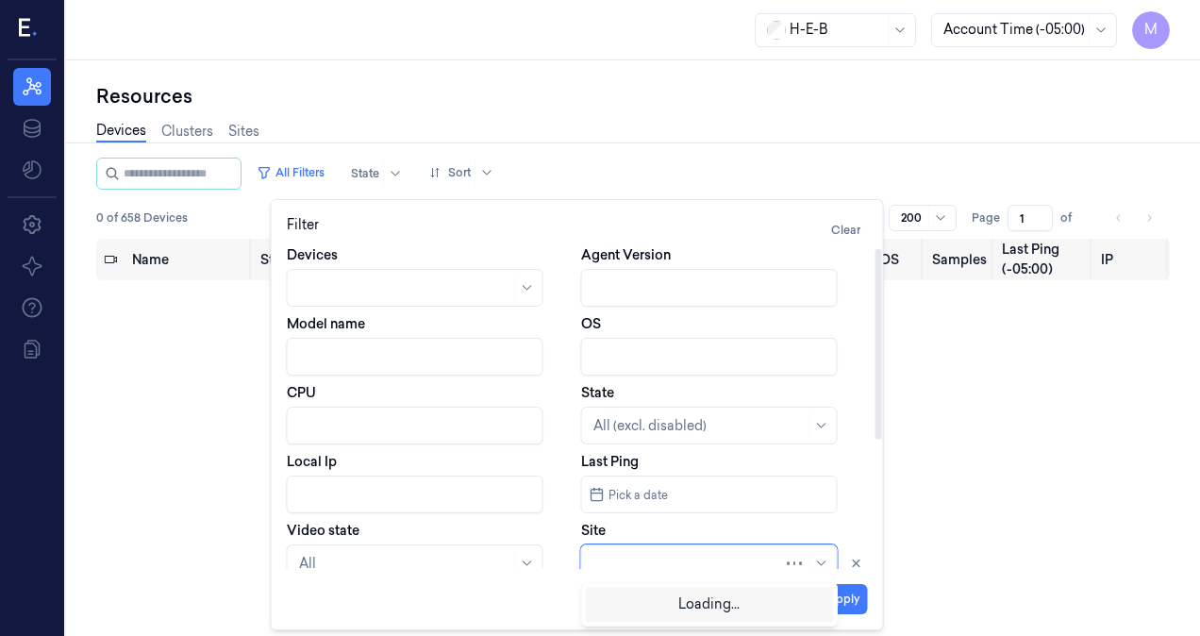
scroll to position [4, 0]
click at [658, 564] on div at bounding box center [689, 560] width 190 height 20
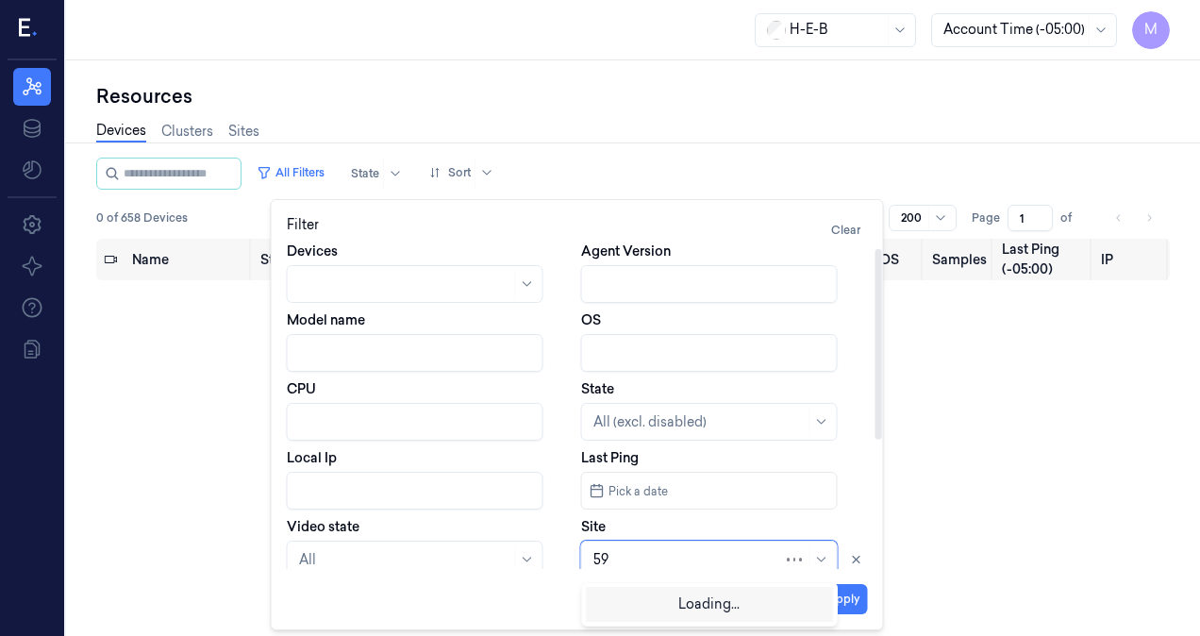
type input "596"
click at [645, 561] on div "596" at bounding box center [700, 560] width 212 height 20
click at [728, 602] on div "HEB [STREET_ADDRESS]" at bounding box center [675, 603] width 163 height 20
click at [852, 610] on button "Apply" at bounding box center [844, 599] width 48 height 30
